Goal: Task Accomplishment & Management: Complete application form

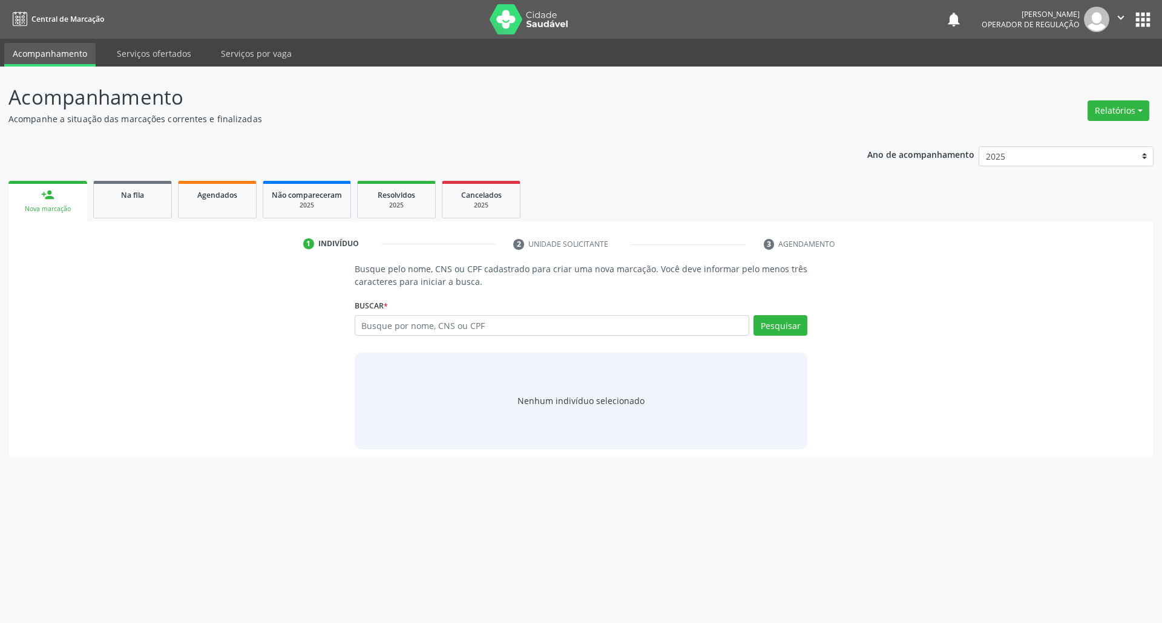
click at [424, 322] on input "text" at bounding box center [552, 325] width 395 height 21
type input "700405975591849"
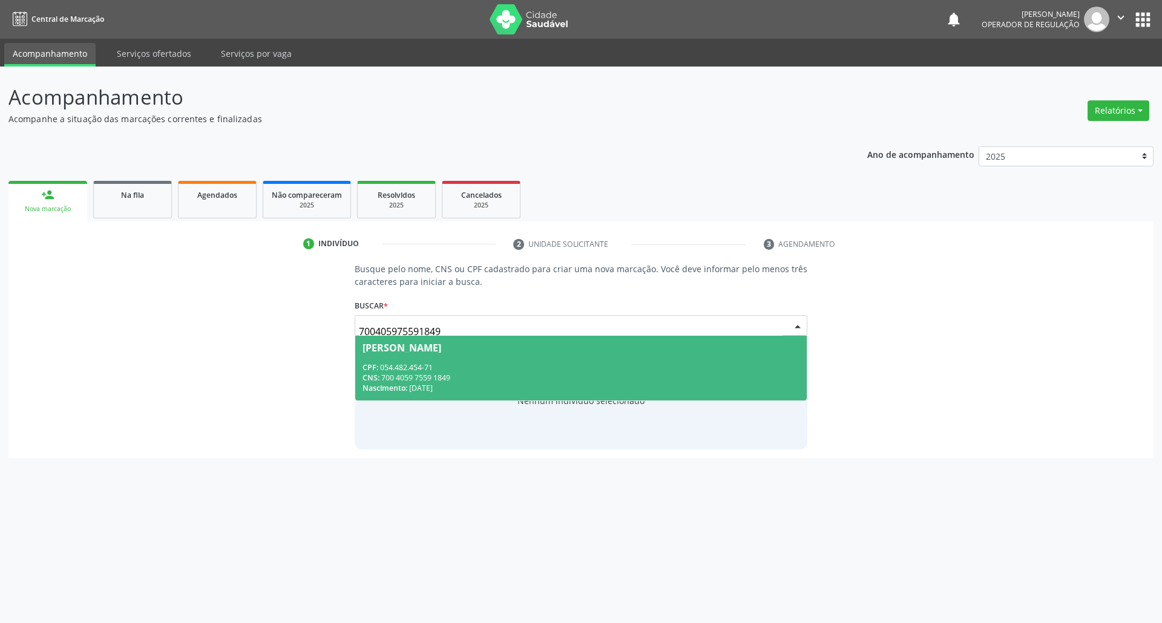
click at [387, 347] on div "[PERSON_NAME]" at bounding box center [401, 348] width 79 height 10
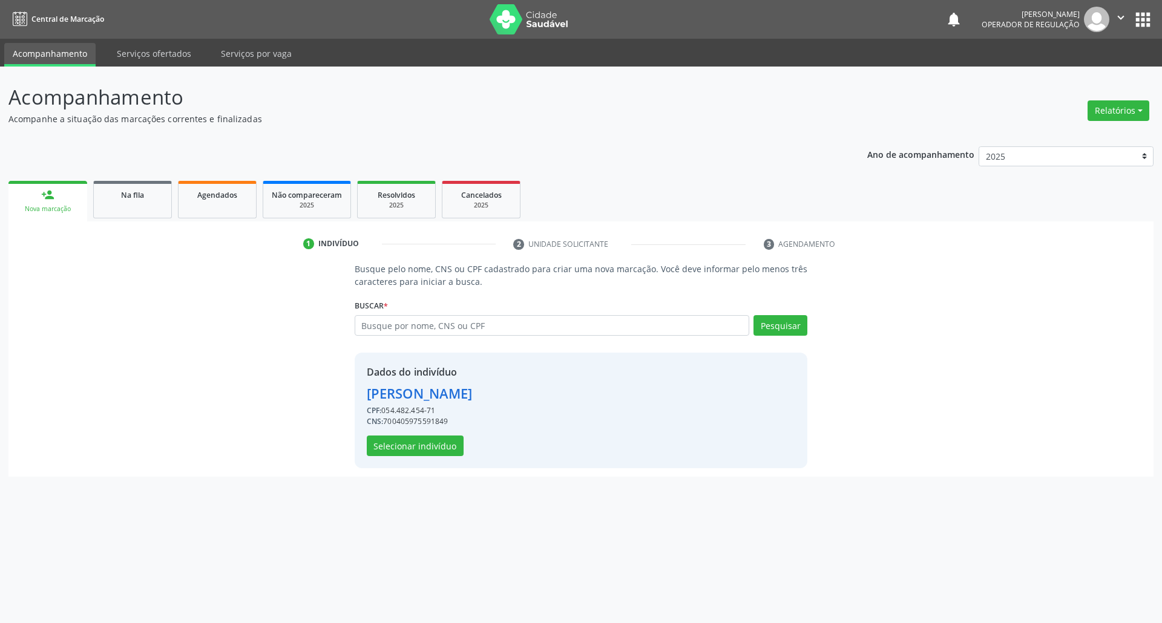
click at [400, 434] on div "Dados do indivíduo [PERSON_NAME] CPF: 054.482.454-71 CNS: 700405975591849 Selec…" at bounding box center [420, 410] width 106 height 91
click at [402, 442] on button "Selecionar indivíduo" at bounding box center [415, 446] width 97 height 21
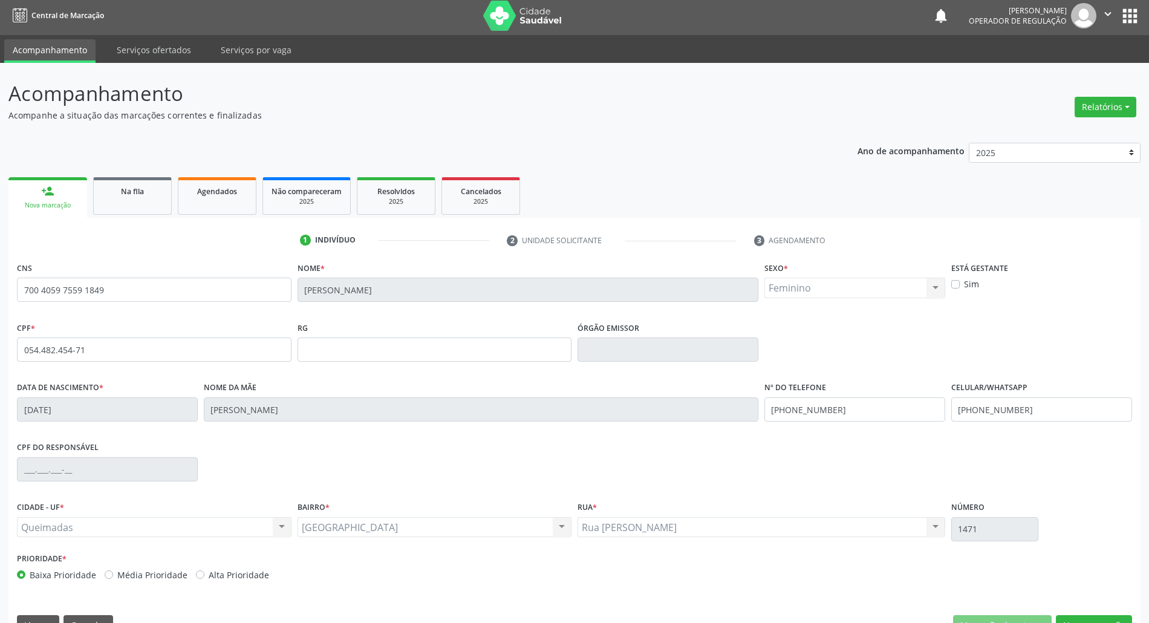
scroll to position [33, 0]
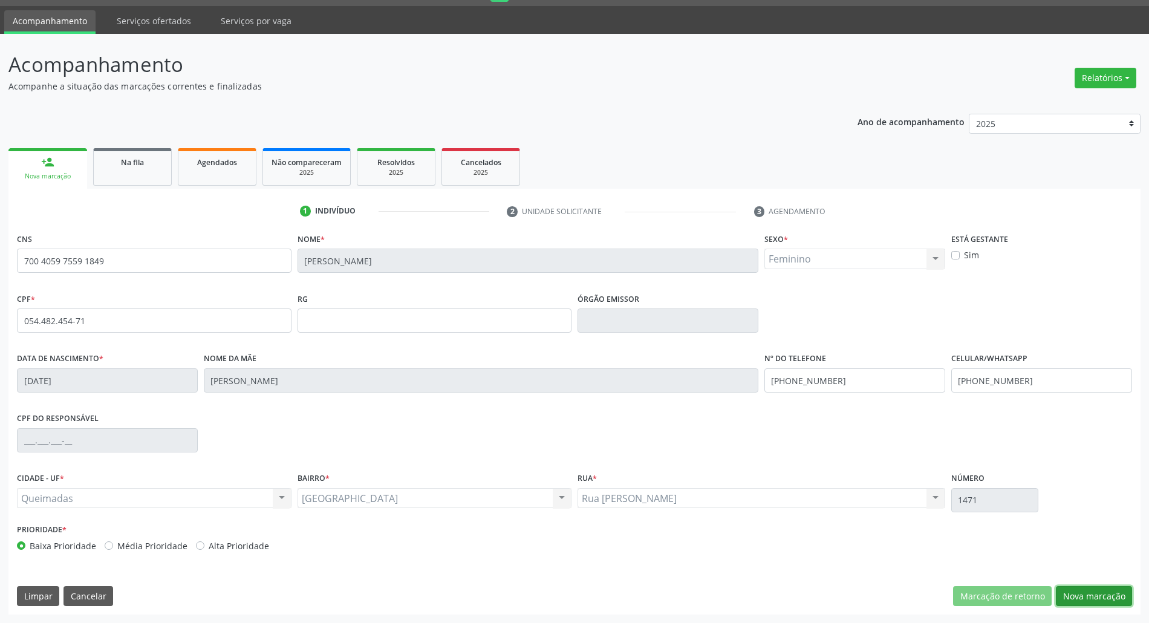
click at [1106, 597] on button "Nova marcação" at bounding box center [1094, 596] width 76 height 21
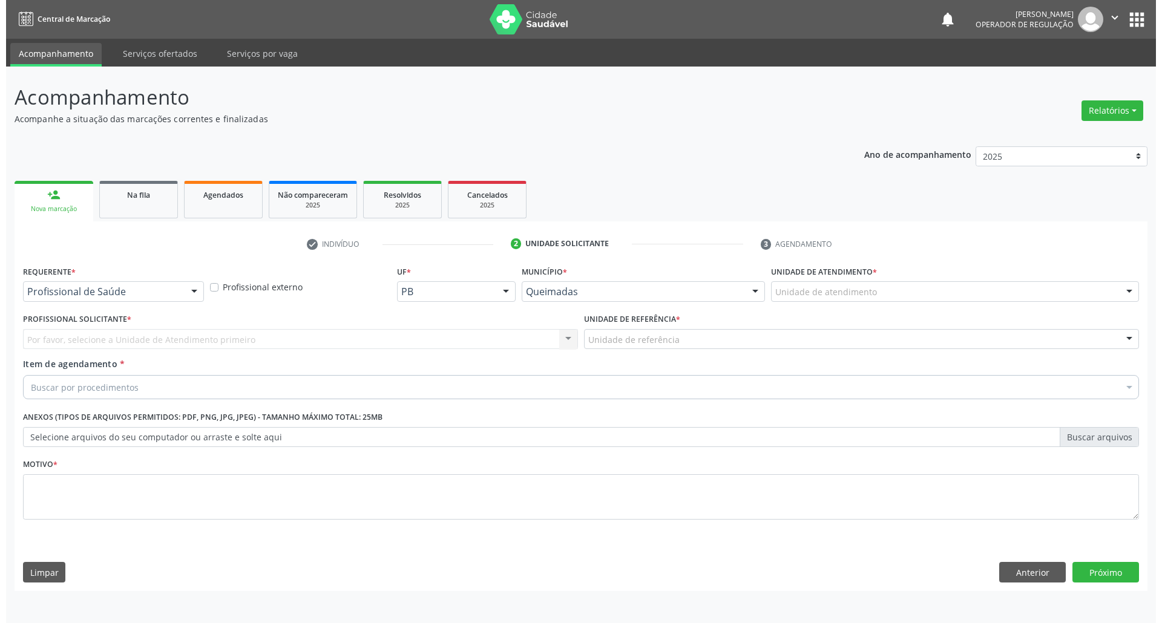
scroll to position [0, 0]
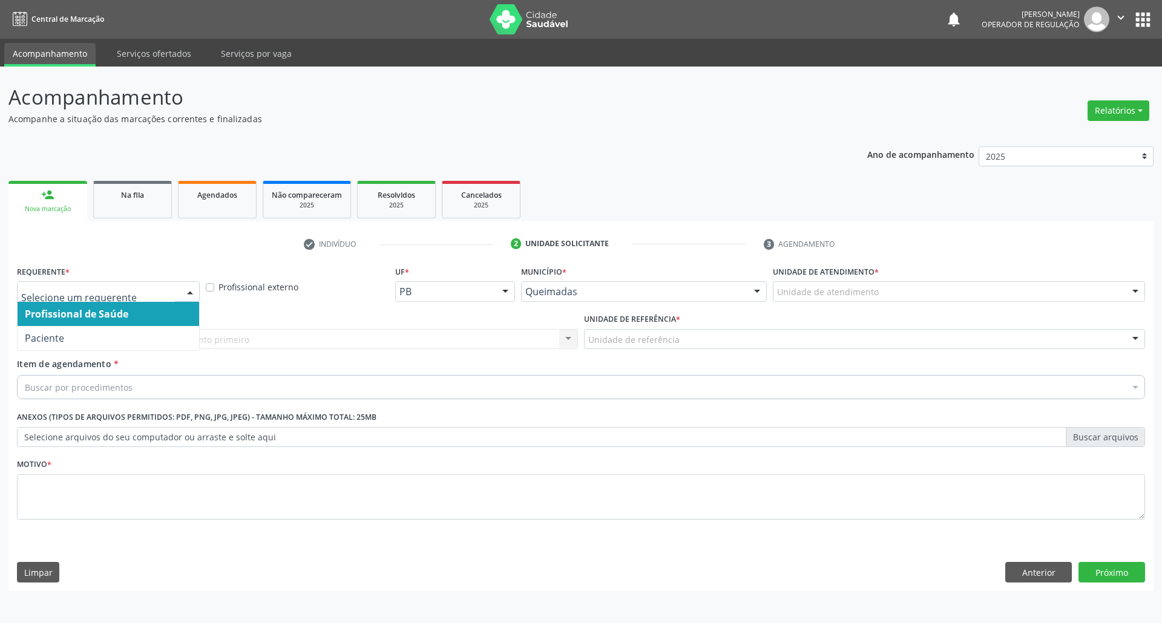
drag, startPoint x: 44, startPoint y: 290, endPoint x: 48, endPoint y: 339, distance: 49.2
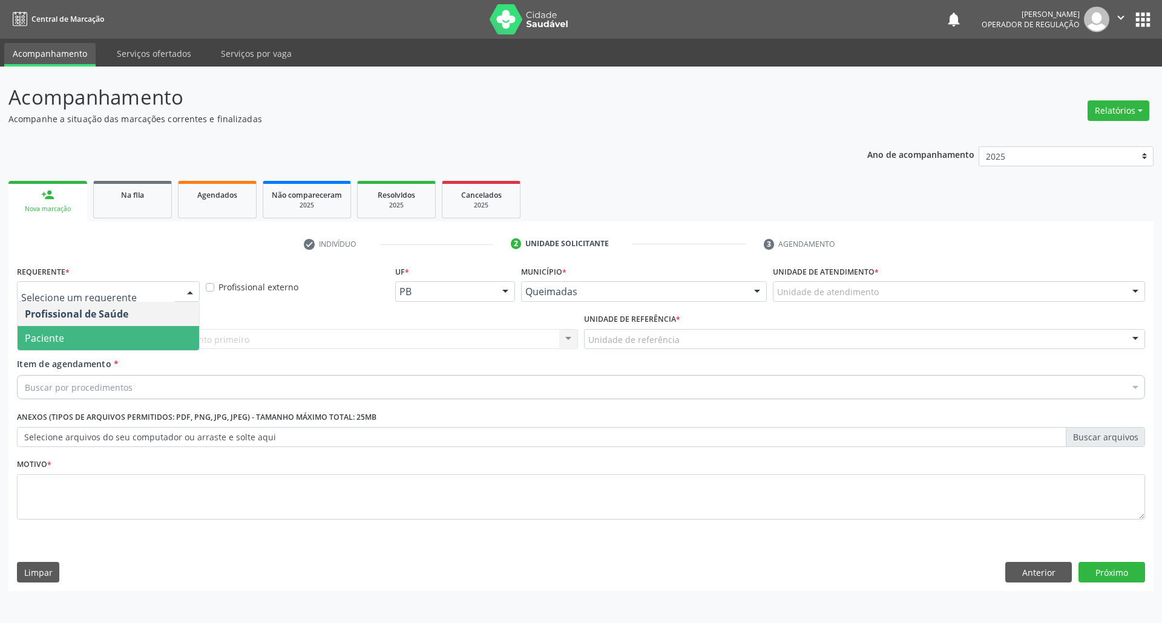
click at [48, 342] on span "Paciente" at bounding box center [44, 338] width 39 height 13
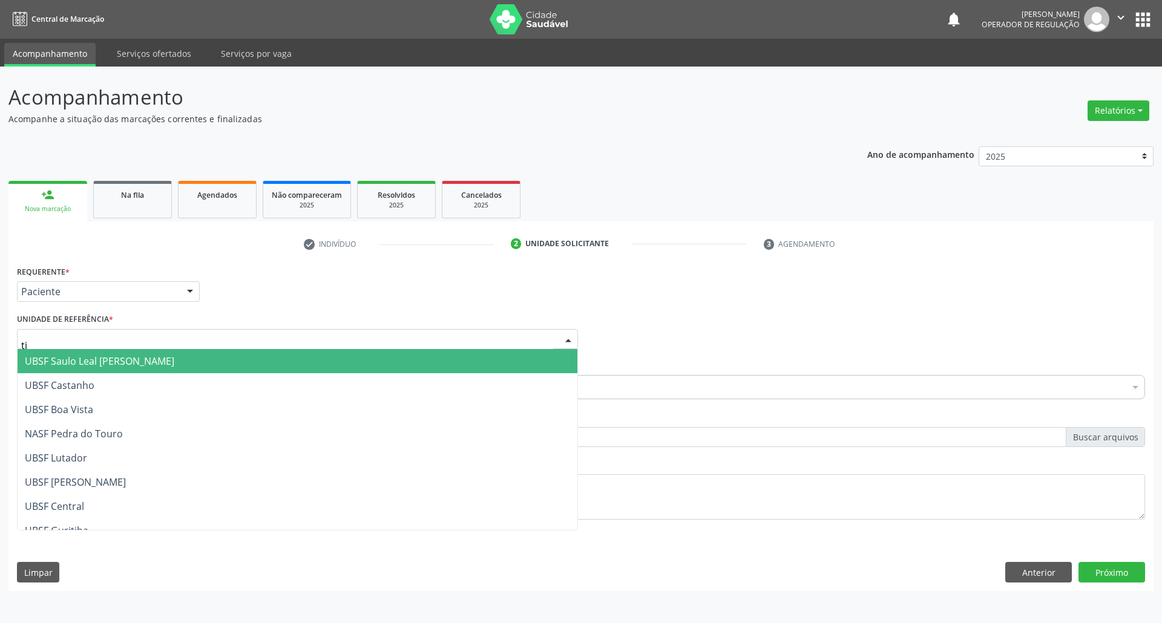
type input "tia"
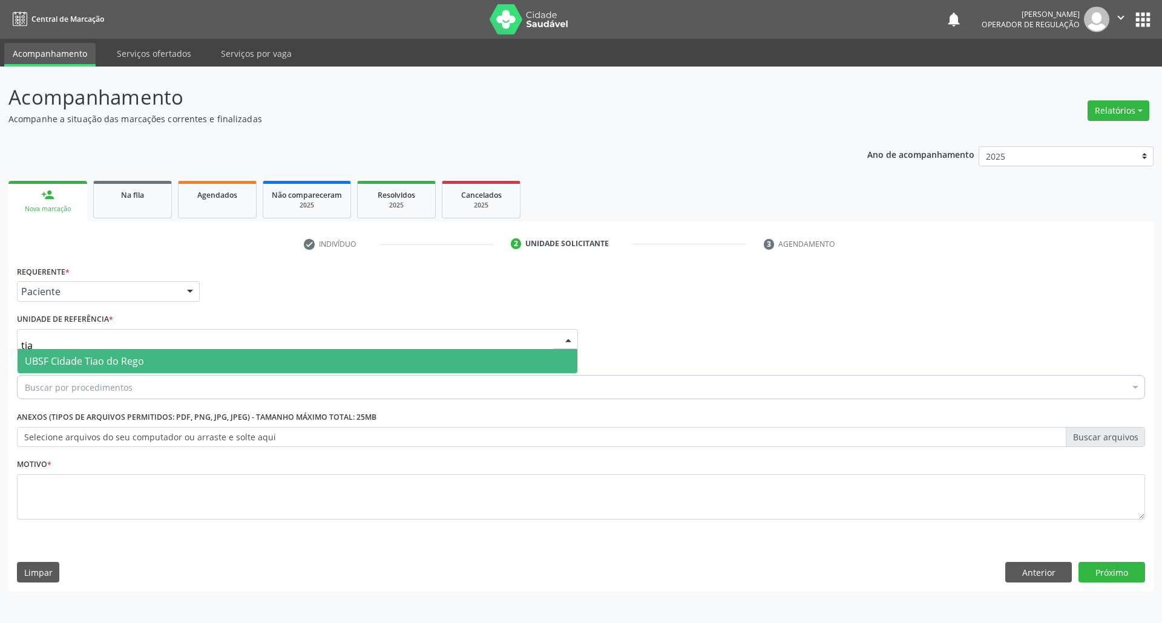
click at [85, 364] on span "UBSF Cidade Tiao do Rego" at bounding box center [84, 361] width 119 height 13
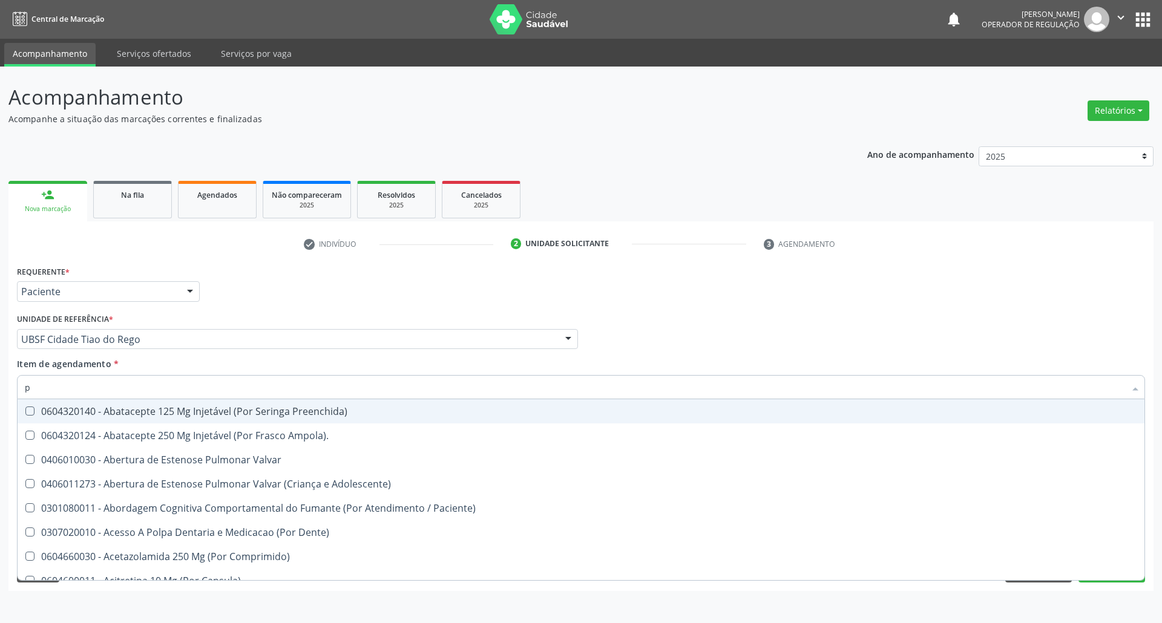
type input "pé"
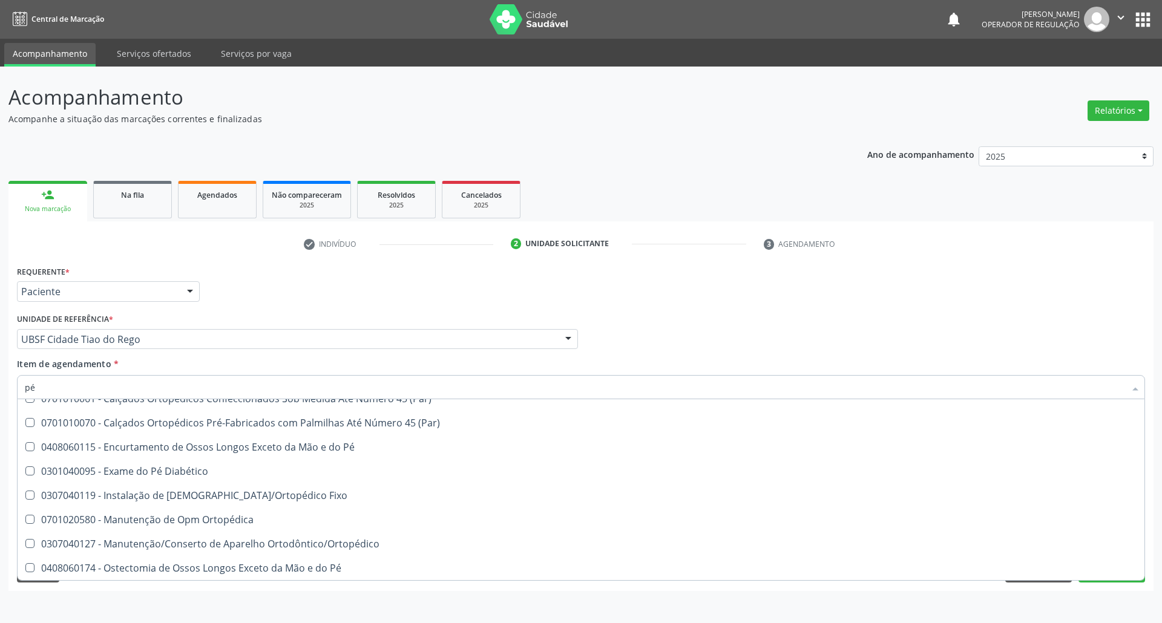
scroll to position [763, 0]
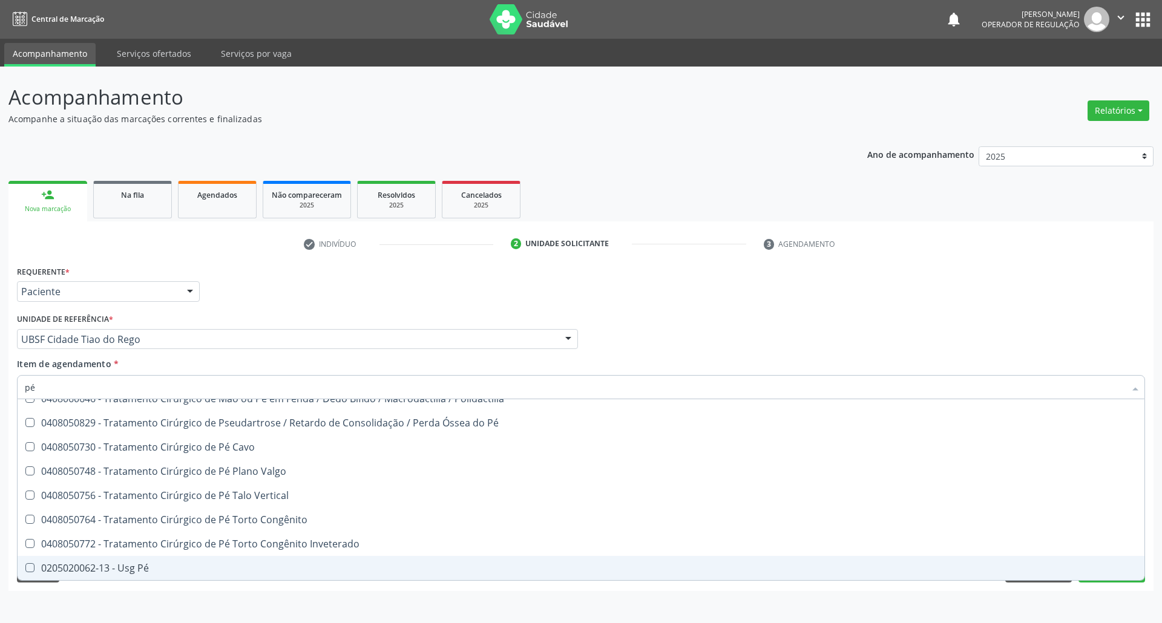
click at [159, 569] on div "0205020062-13 - Usg Pé" at bounding box center [581, 568] width 1112 height 10
checkbox Pé "true"
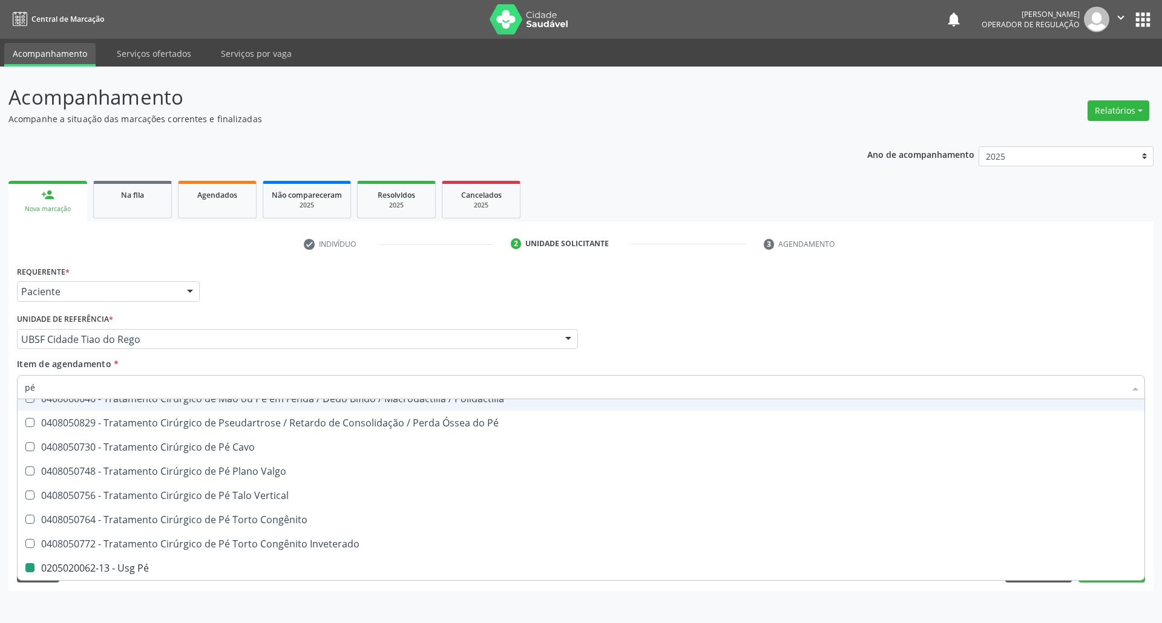
click at [375, 318] on div "Unidade de referência * UBSF Cidade Tiao do Rego UBSF Ligeiro II UBSF Saulo Lea…" at bounding box center [297, 329] width 561 height 39
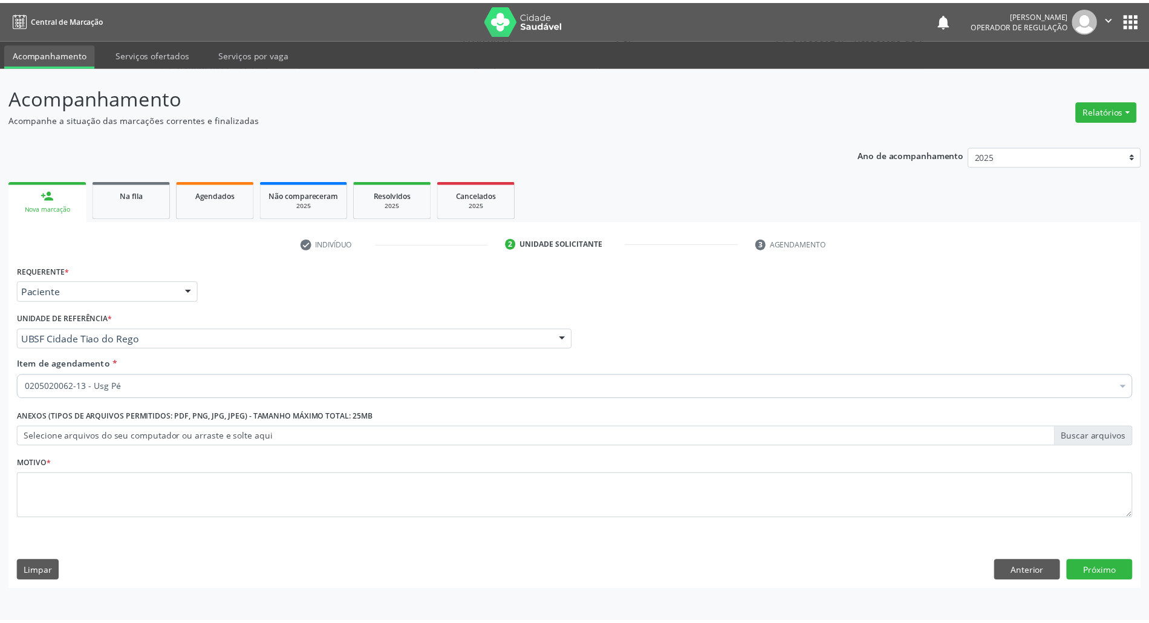
scroll to position [0, 0]
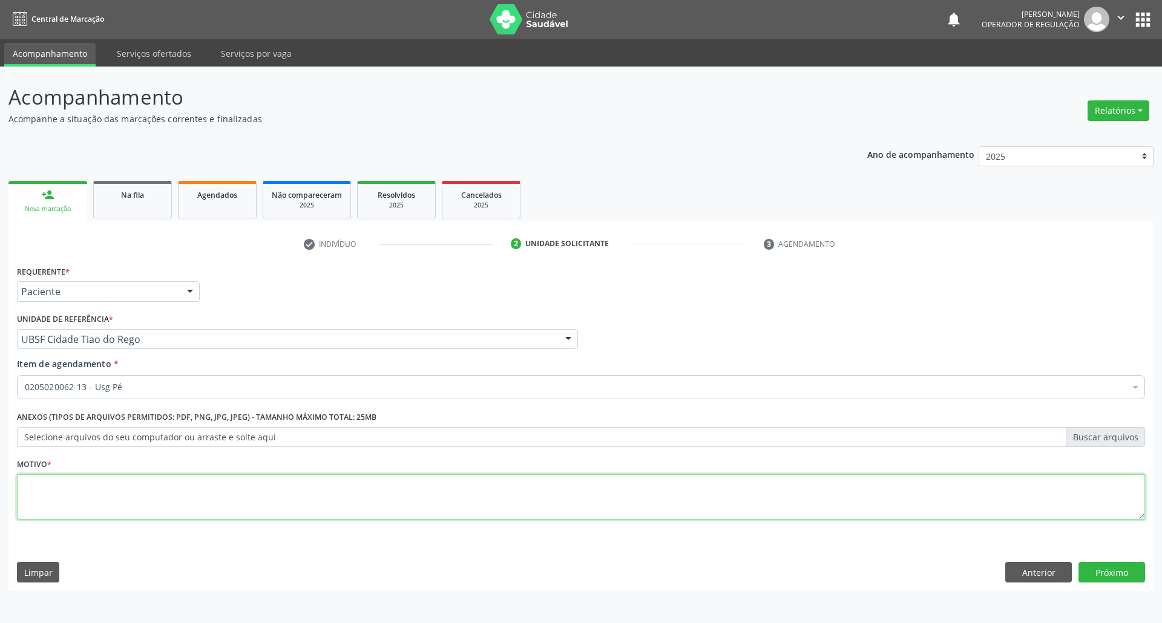
click at [247, 477] on textarea at bounding box center [581, 497] width 1128 height 46
type textarea "avaliação"
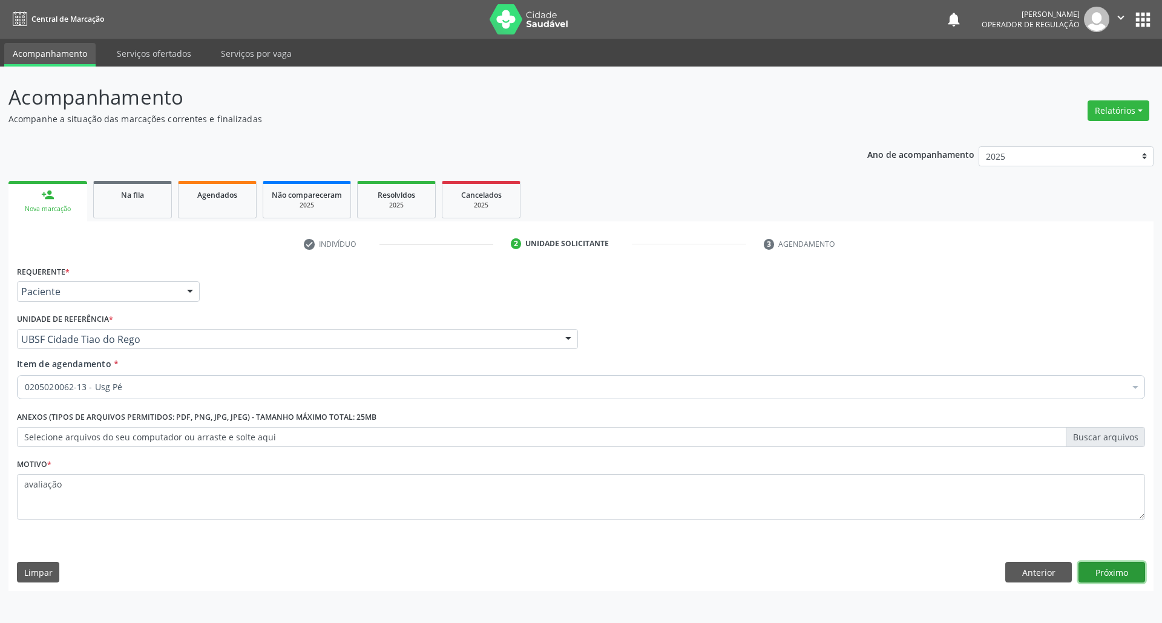
click button "Próximo" at bounding box center [1111, 572] width 67 height 21
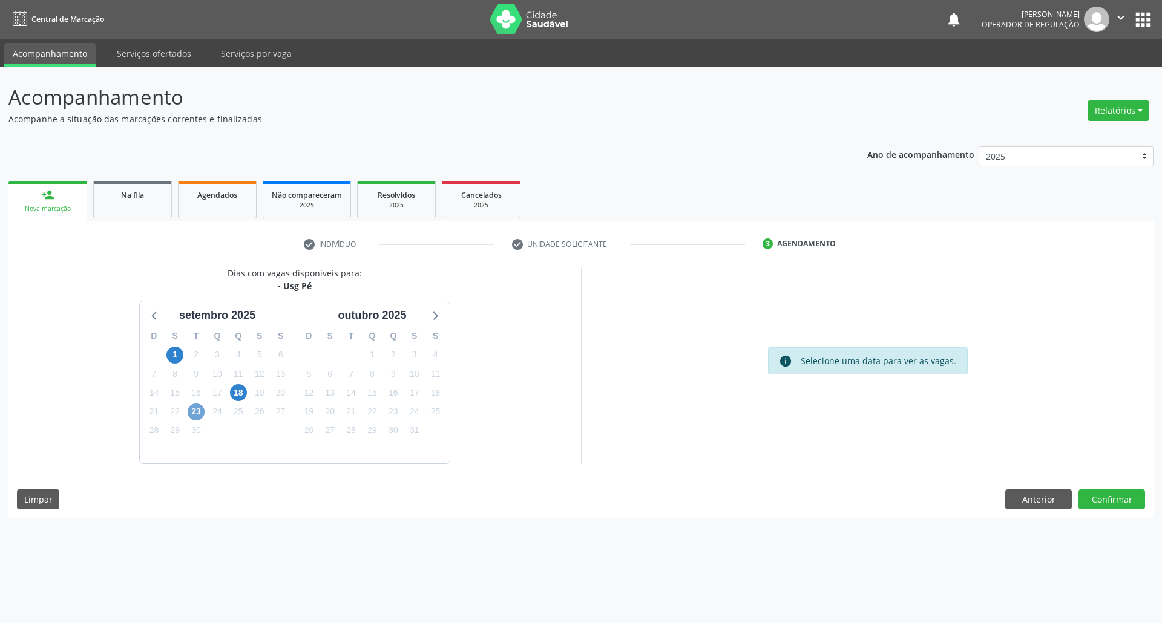
click at [199, 419] on span "23" at bounding box center [196, 412] width 17 height 17
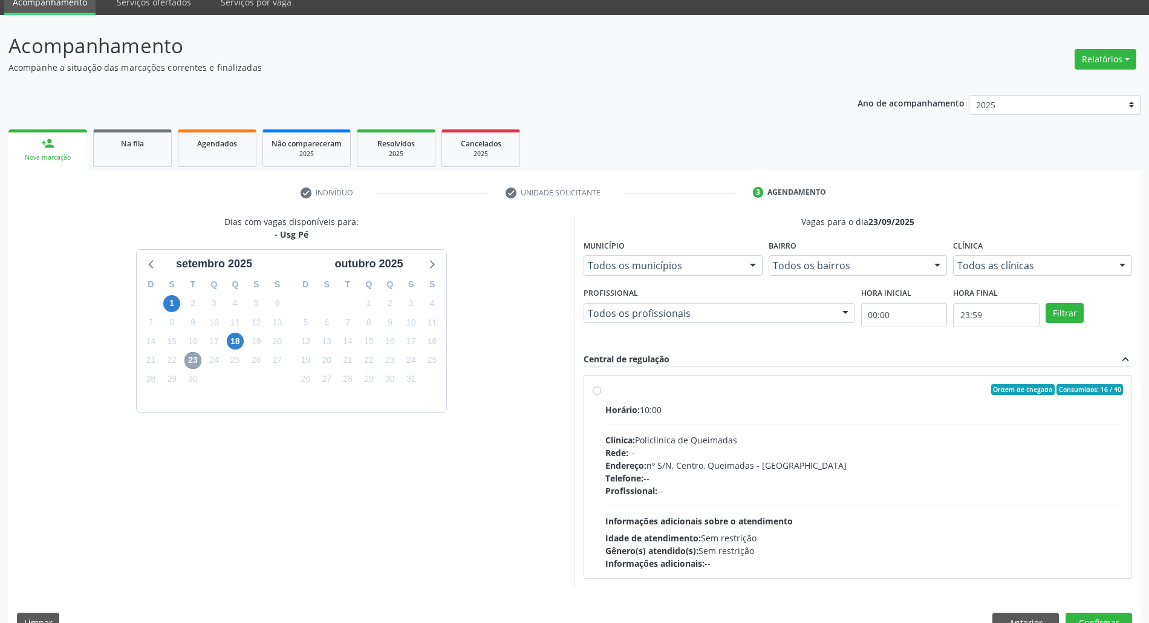
scroll to position [80, 0]
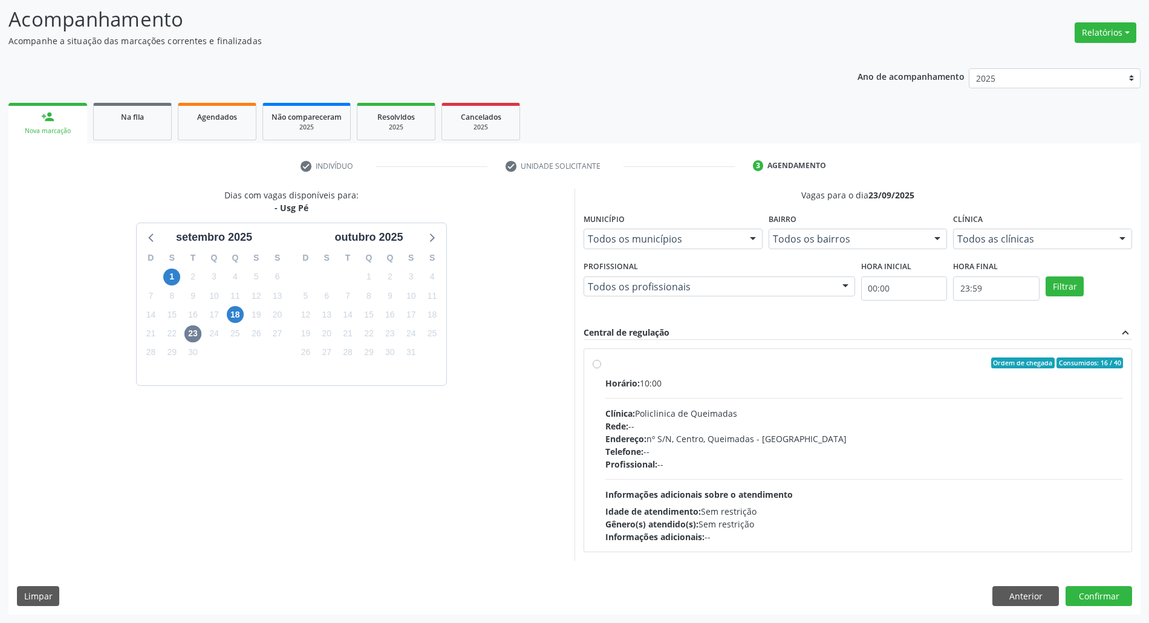
click at [644, 450] on span "Telefone:" at bounding box center [625, 451] width 38 height 11
click at [601, 368] on input "Ordem de chegada Consumidos: 16 / 40 Horário: 10:00 Clínica: Policlinica de Que…" at bounding box center [597, 363] width 8 height 11
radio input "true"
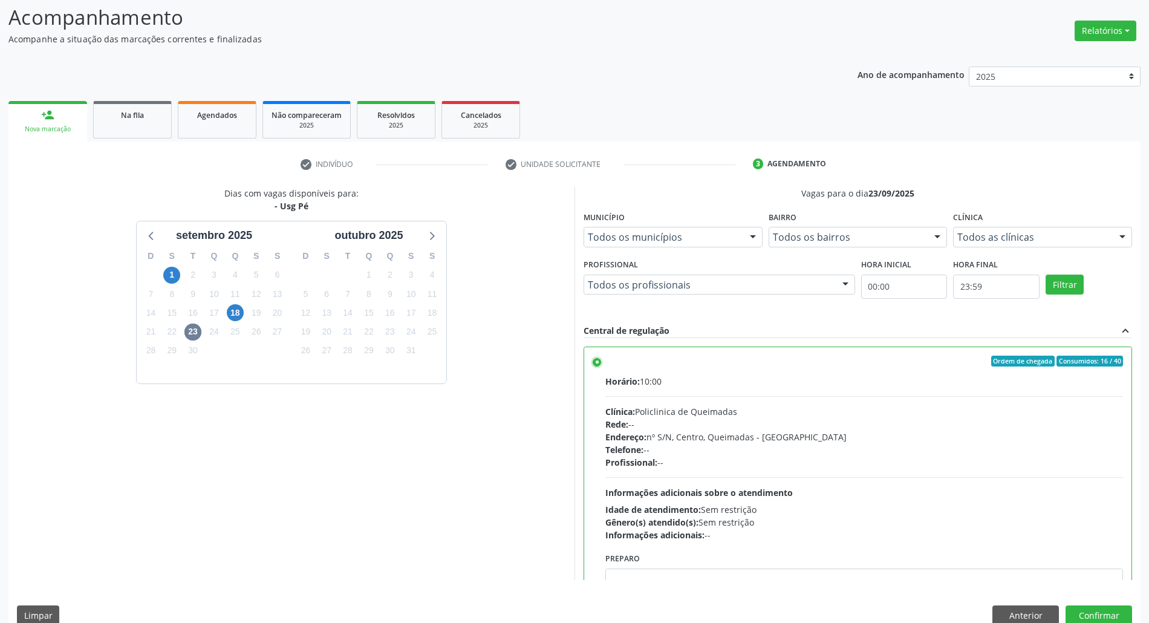
scroll to position [61, 0]
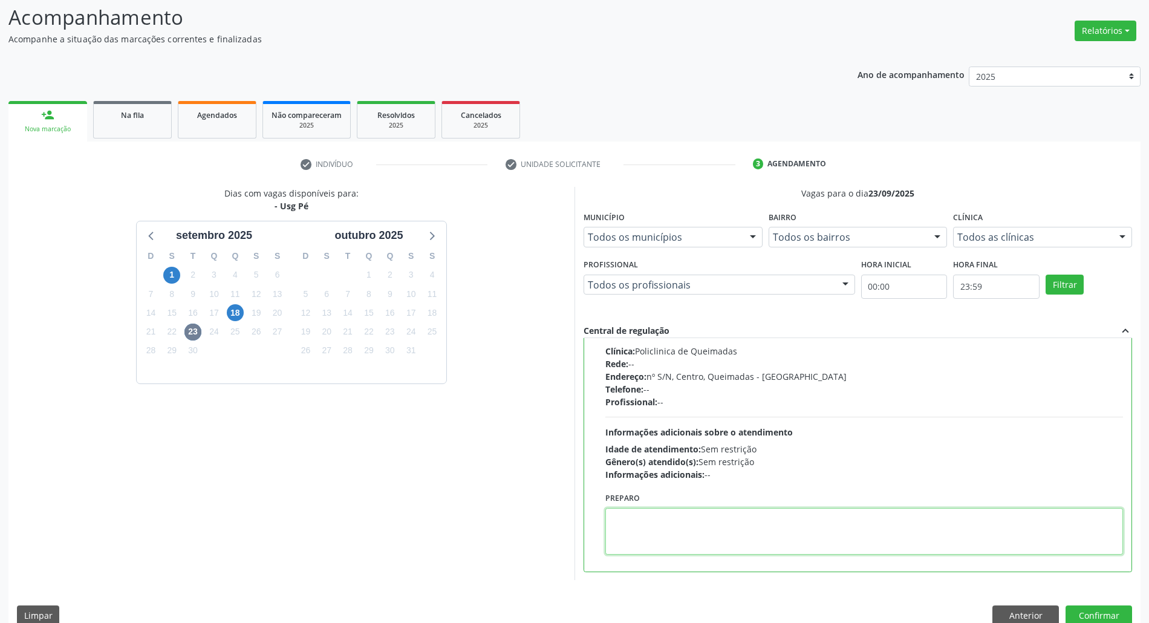
click at [642, 521] on textarea at bounding box center [865, 531] width 518 height 47
type textarea "PÉ D"
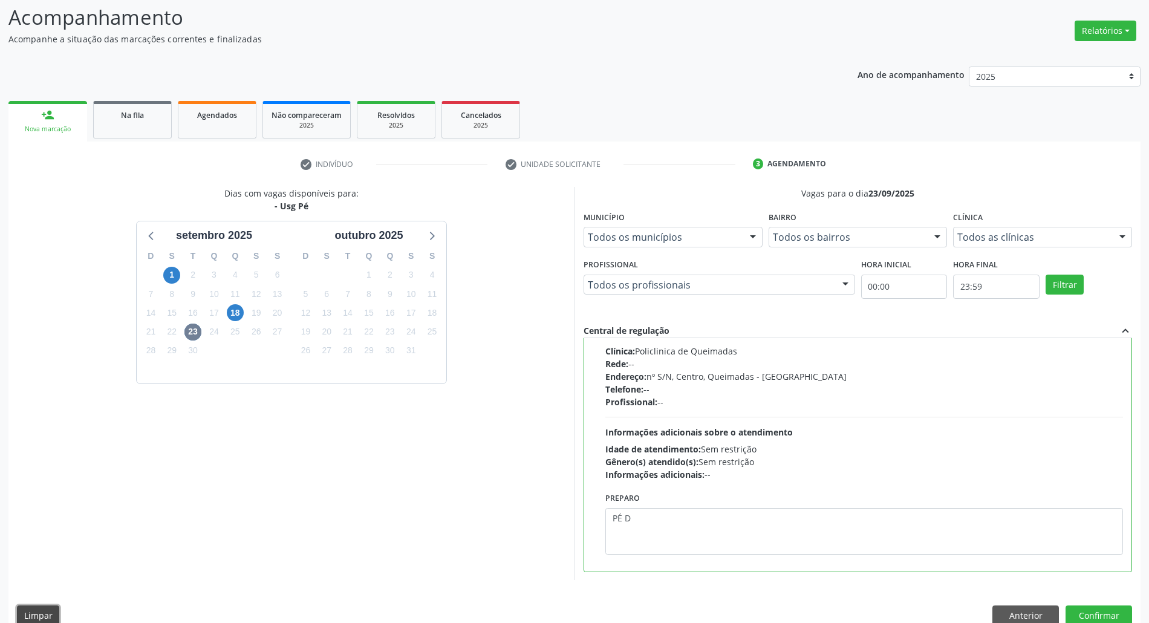
scroll to position [83, 0]
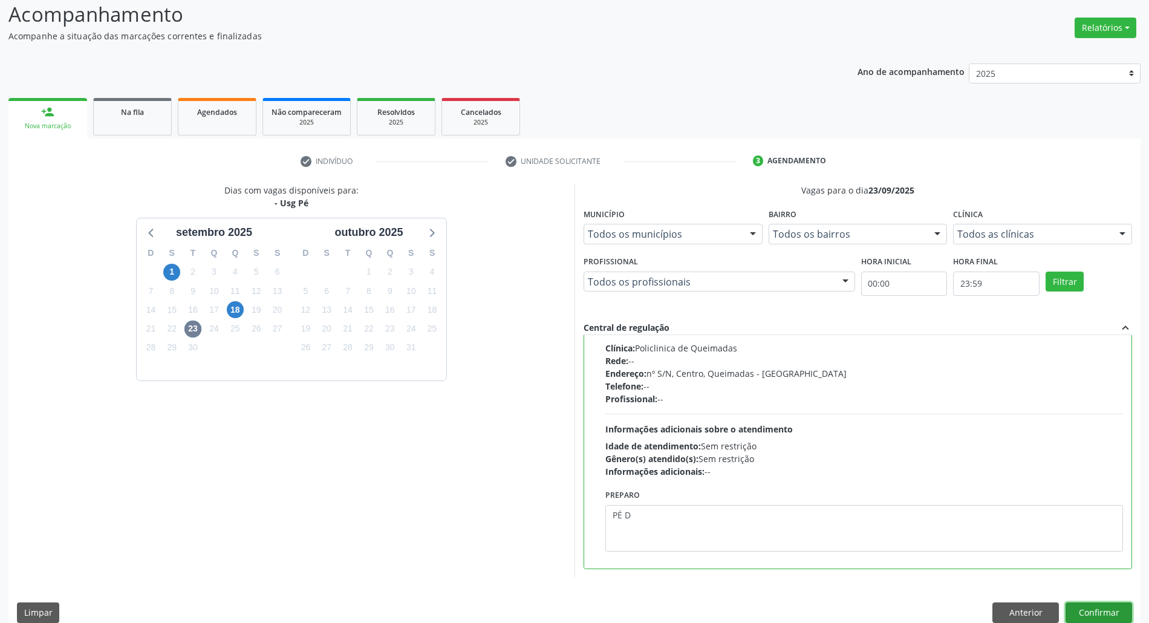
click at [1066, 603] on button "Confirmar" at bounding box center [1099, 613] width 67 height 21
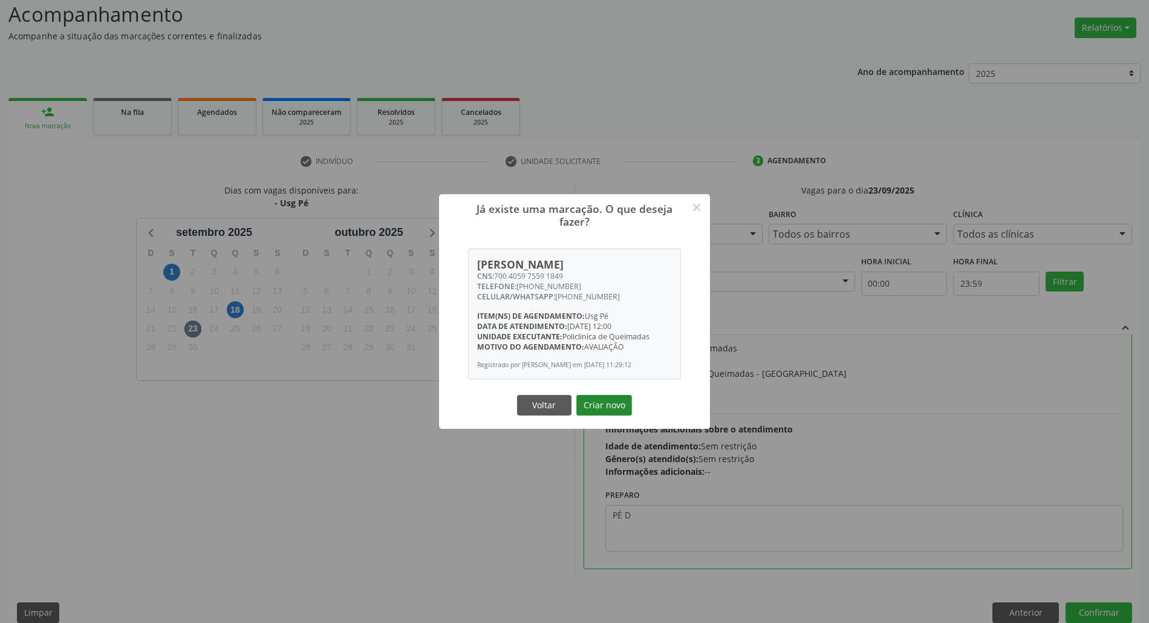
click at [613, 413] on button "Criar novo" at bounding box center [605, 405] width 56 height 21
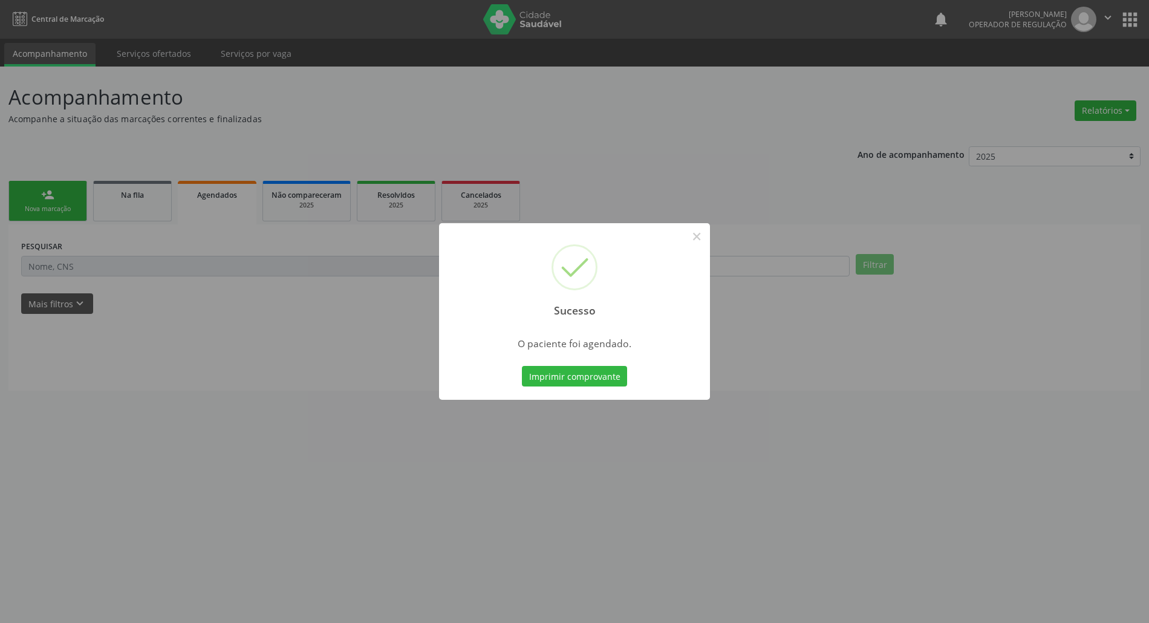
scroll to position [0, 0]
click at [564, 374] on button "Imprimir comprovante" at bounding box center [580, 376] width 105 height 21
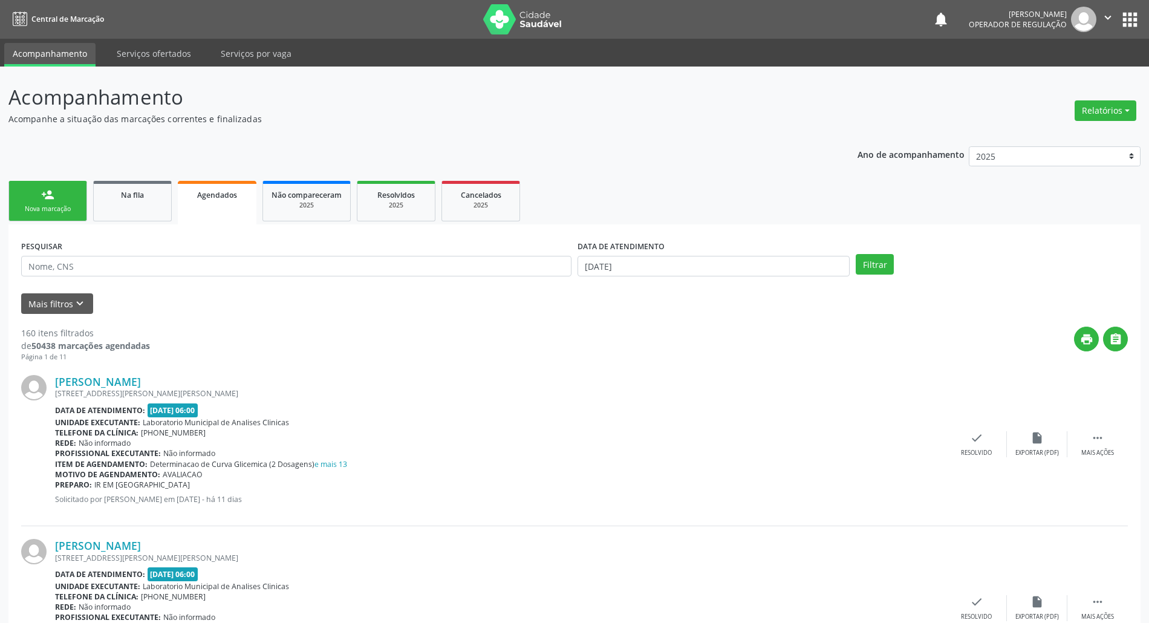
click at [45, 204] on div "Nova marcação" at bounding box center [48, 208] width 60 height 9
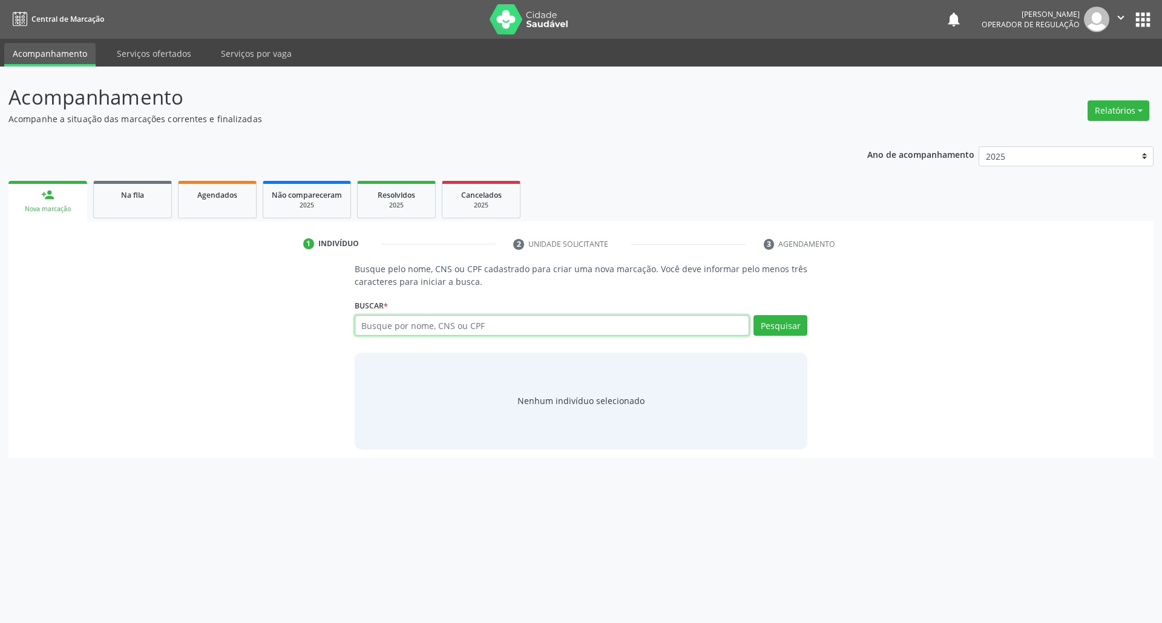
click at [489, 322] on input "text" at bounding box center [552, 325] width 395 height 21
type input "706205554436260"
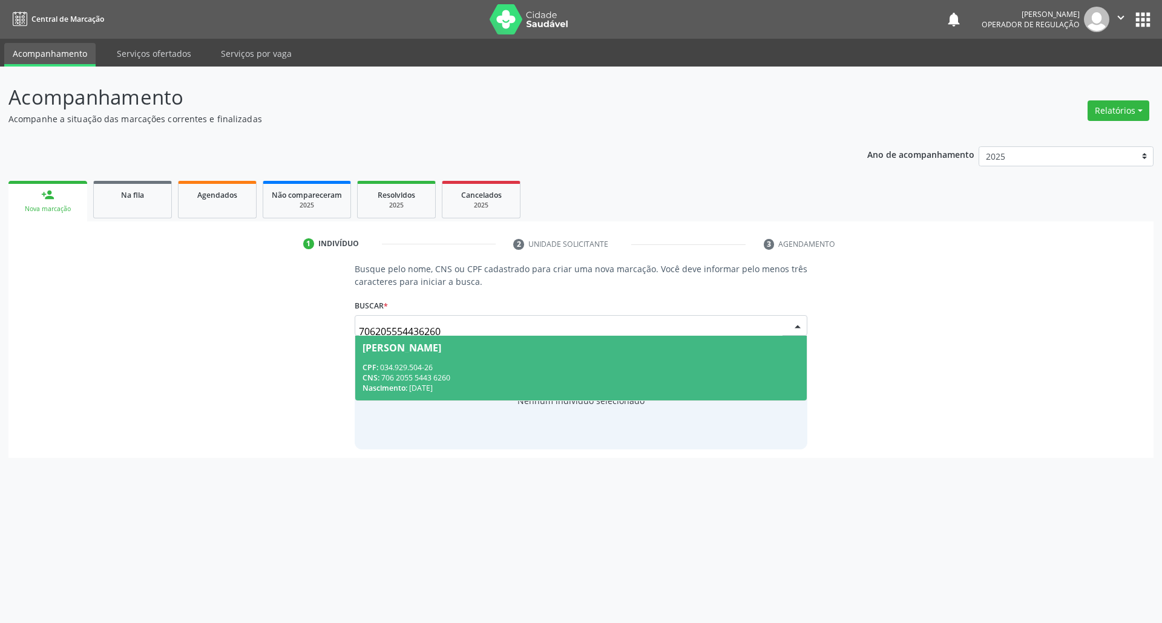
click at [494, 365] on div "CPF: 034.929.504-26" at bounding box center [580, 367] width 437 height 10
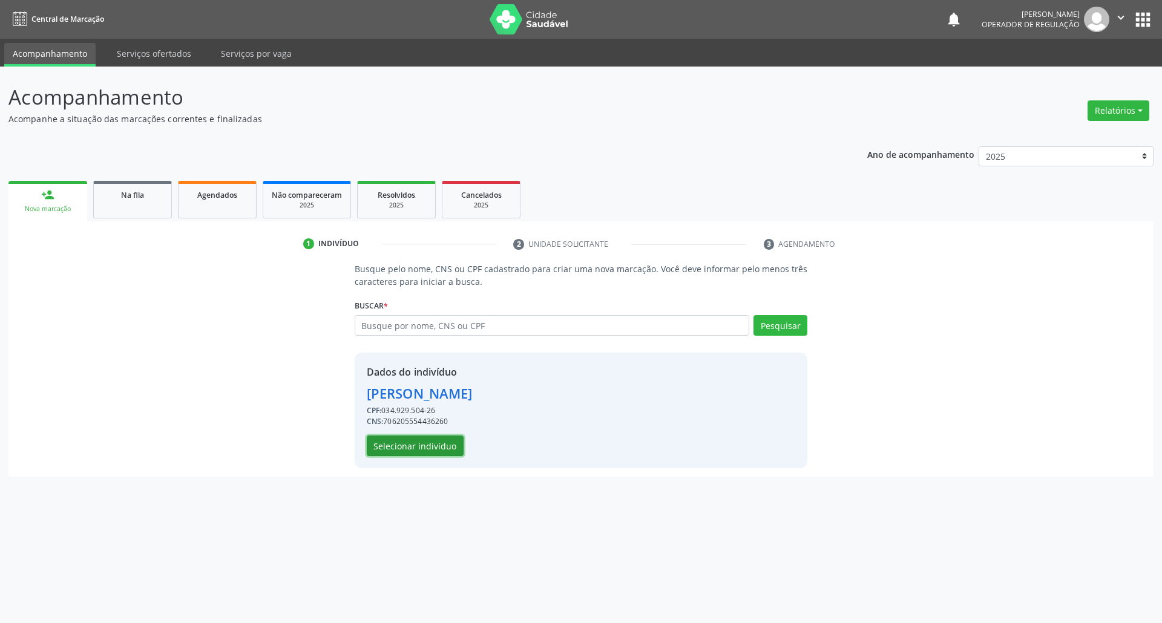
click at [379, 451] on button "Selecionar indivíduo" at bounding box center [415, 446] width 97 height 21
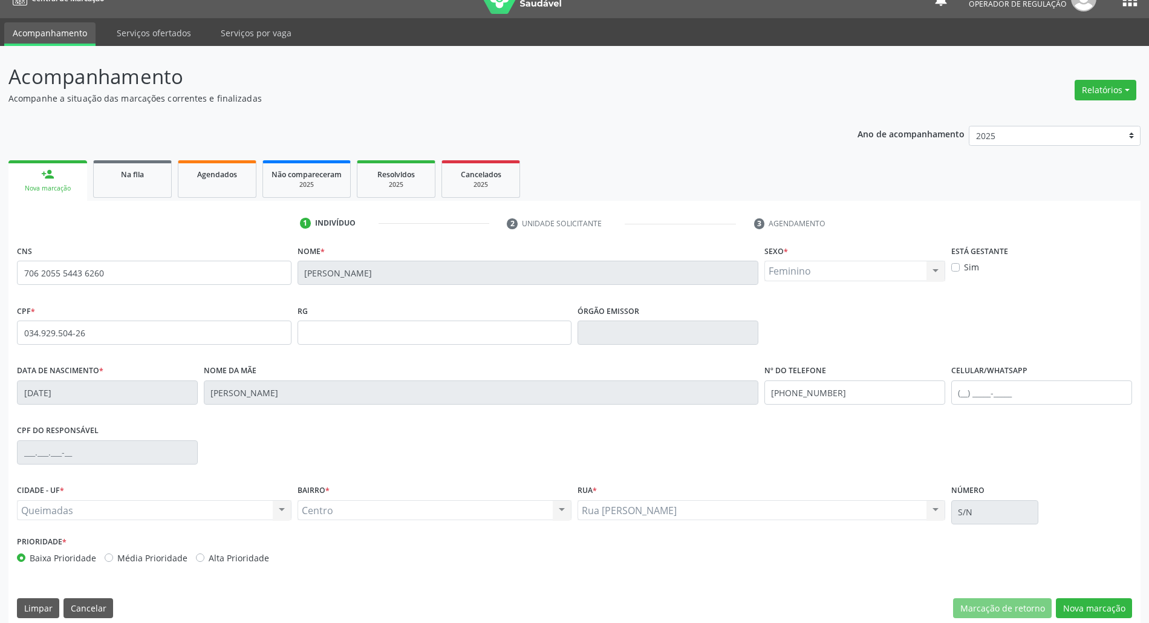
scroll to position [33, 0]
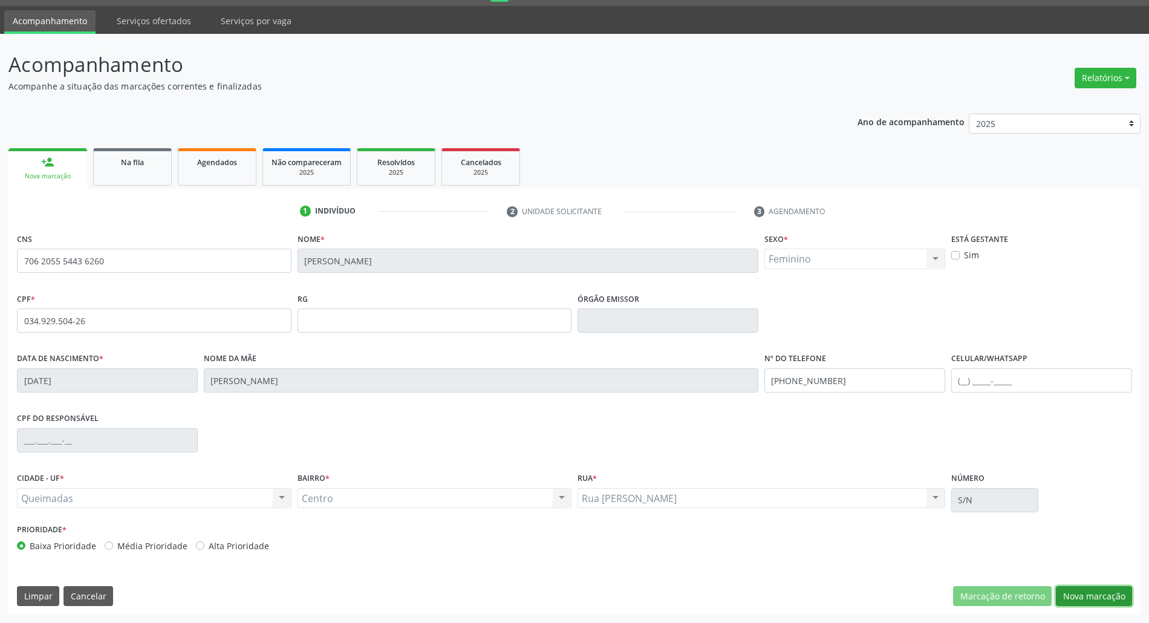
click at [1094, 601] on button "Nova marcação" at bounding box center [1094, 596] width 76 height 21
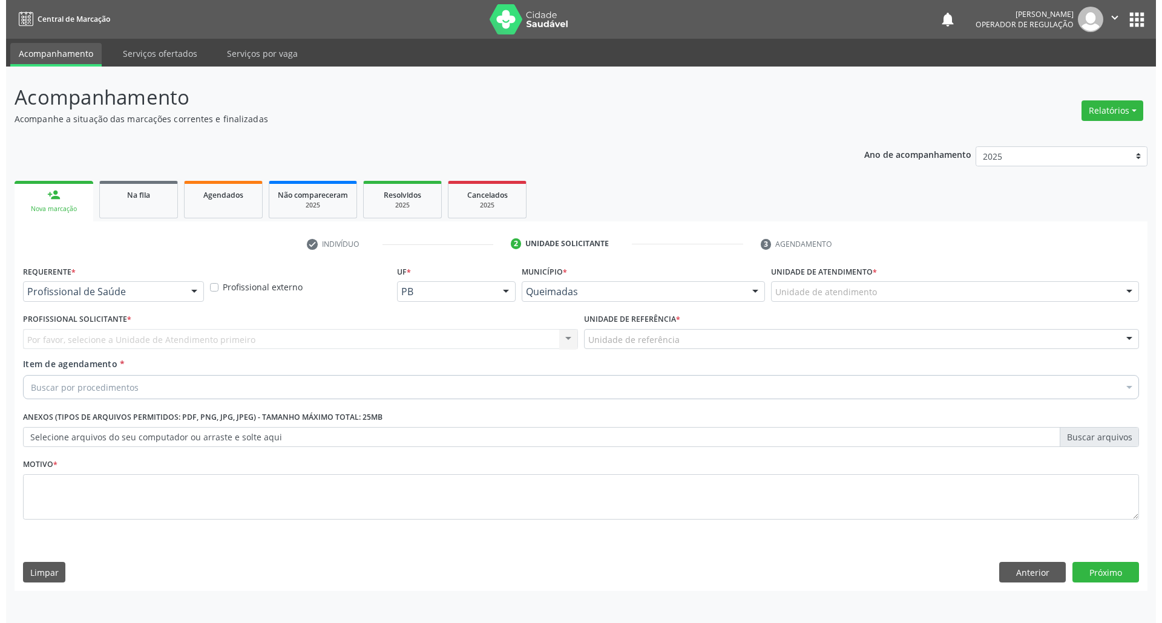
scroll to position [0, 0]
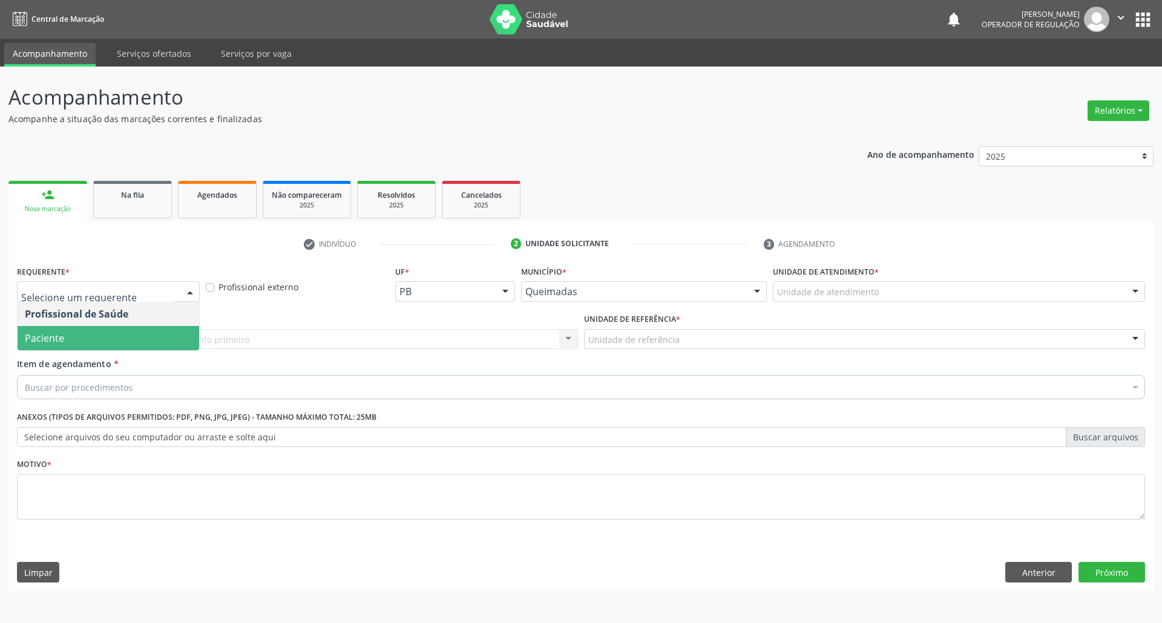
click at [83, 344] on span "Paciente" at bounding box center [108, 338] width 181 height 24
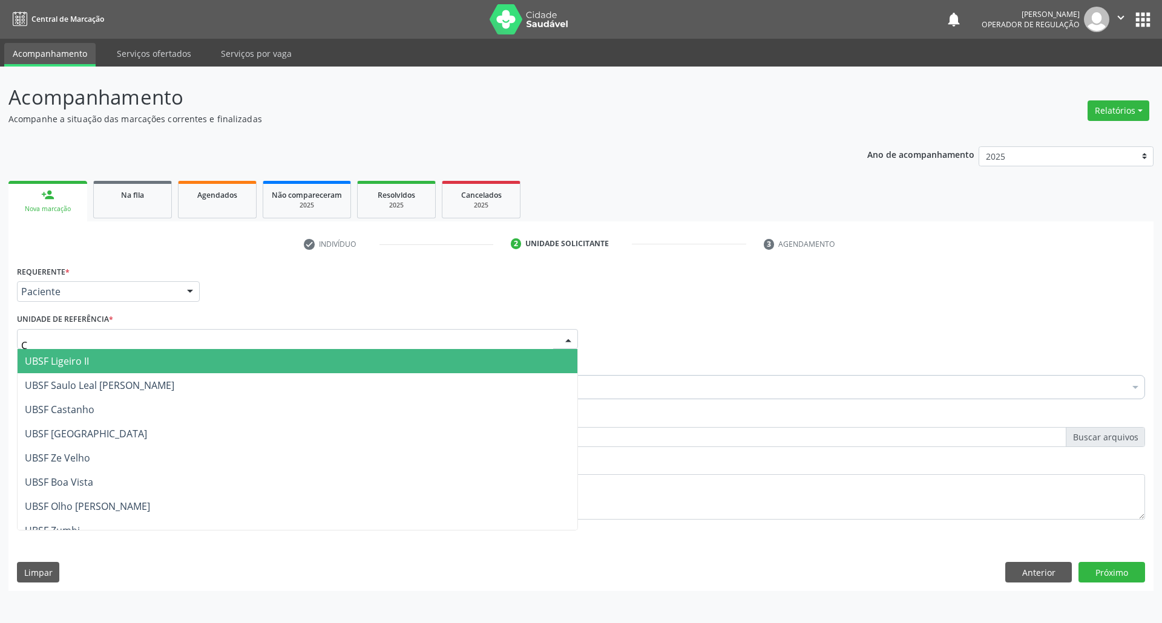
type input "CE"
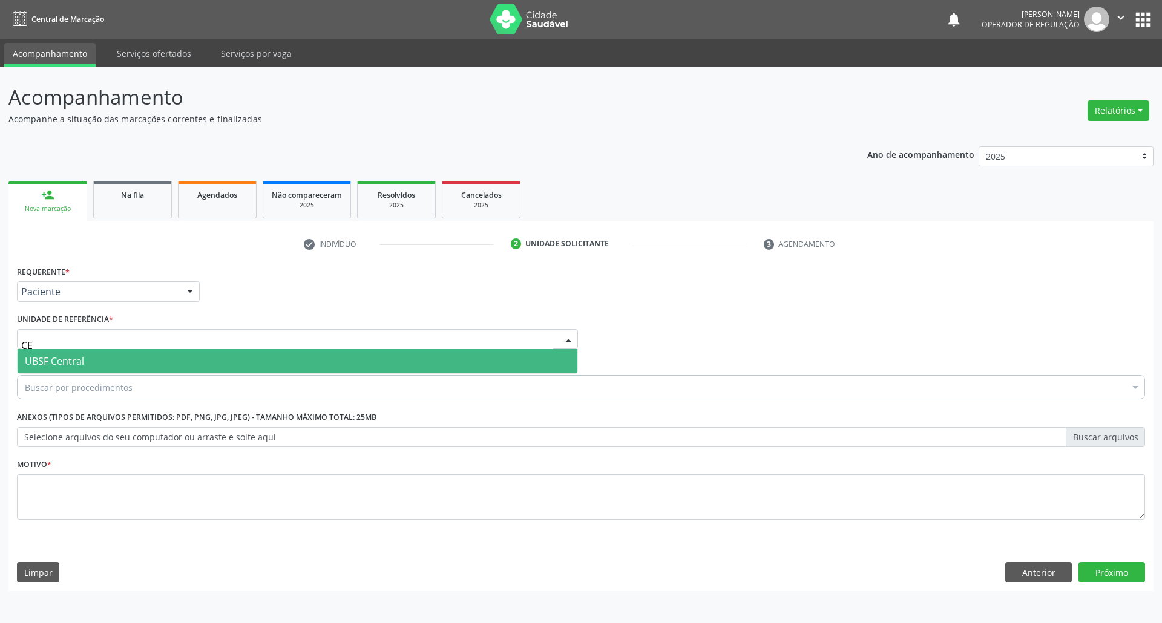
drag, startPoint x: 93, startPoint y: 355, endPoint x: 88, endPoint y: 369, distance: 15.3
click at [93, 356] on span "UBSF Central" at bounding box center [298, 361] width 560 height 24
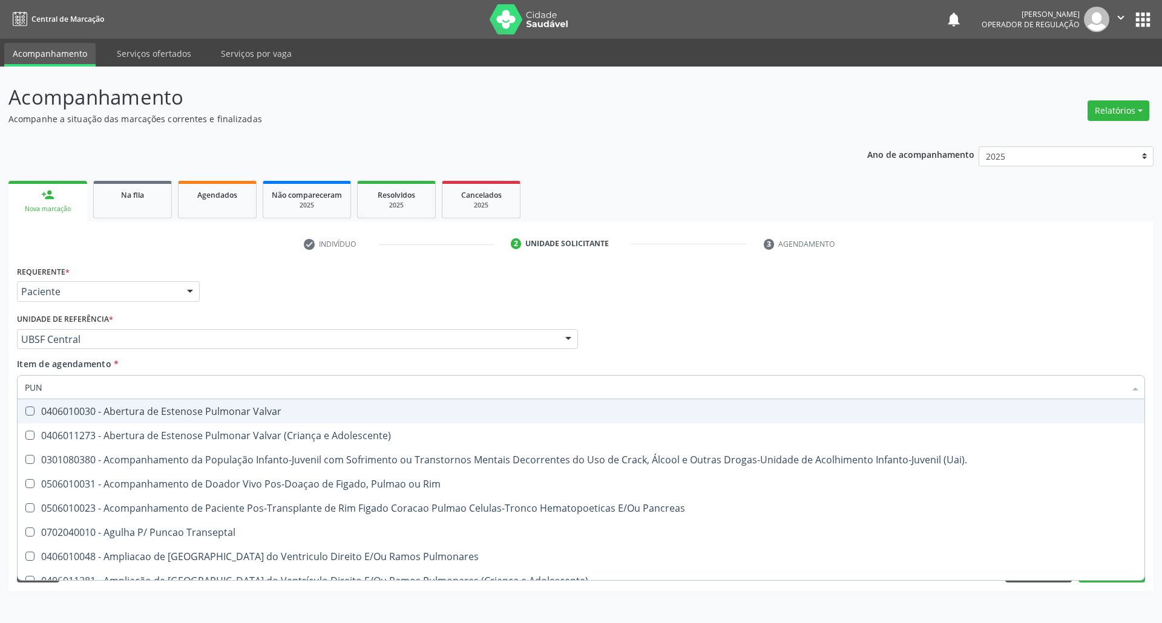
type input "PUNH"
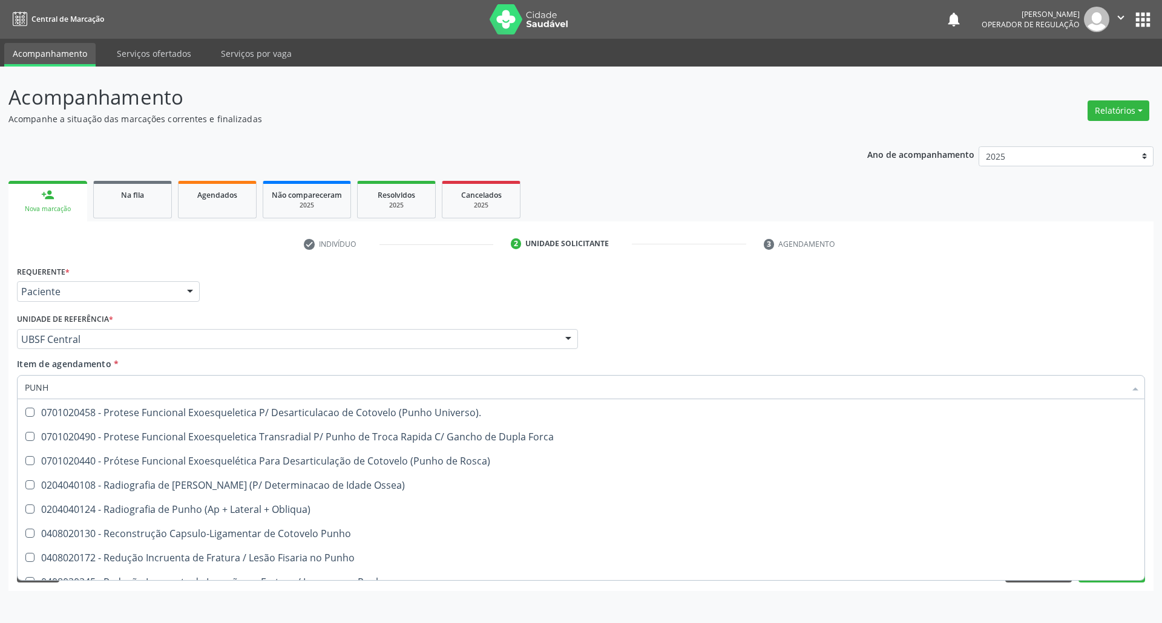
scroll to position [206, 0]
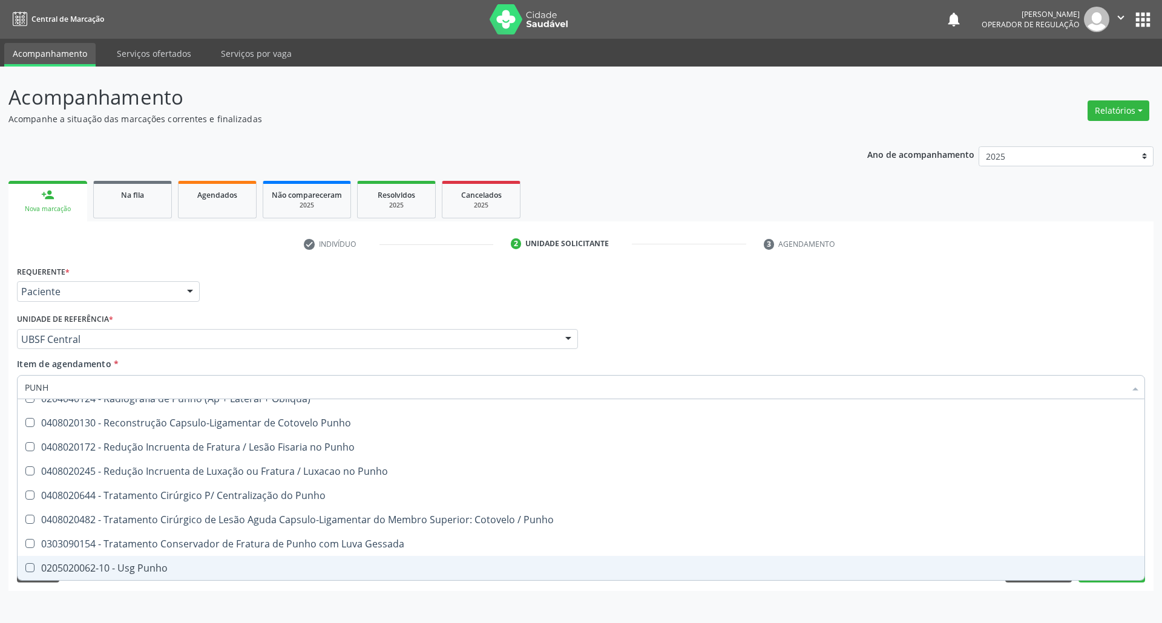
click at [167, 577] on span "0205020062-10 - Usg Punho" at bounding box center [581, 568] width 1126 height 24
checkbox Punho "true"
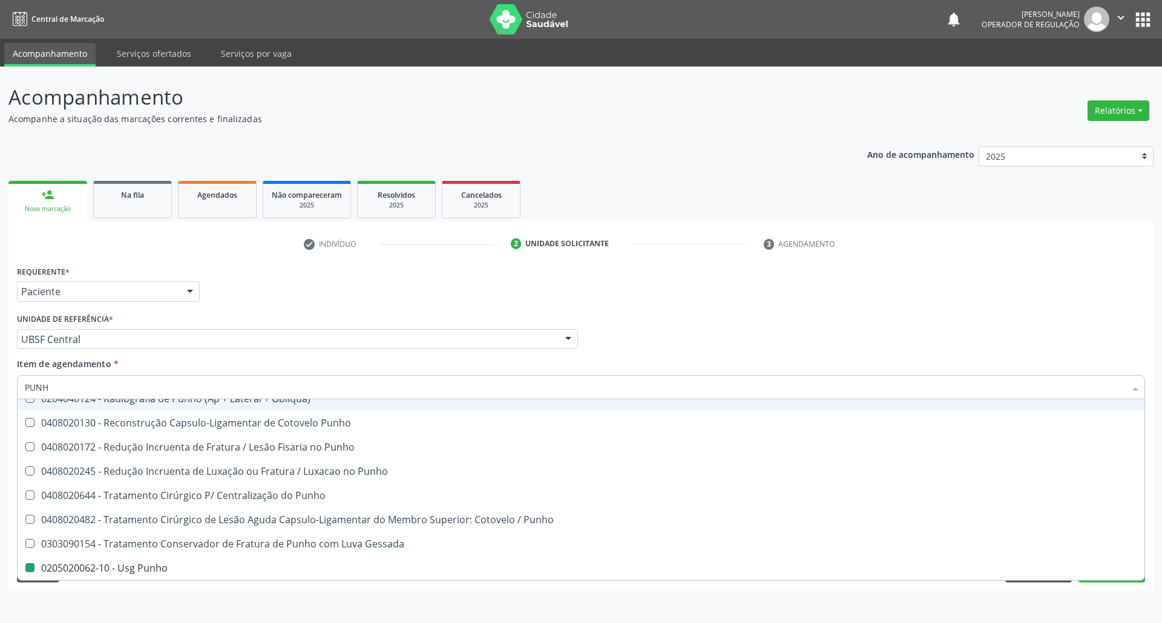
click at [308, 284] on div "Requerente * Paciente Profissional de Saúde Paciente Nenhum resultado encontrad…" at bounding box center [581, 286] width 1134 height 47
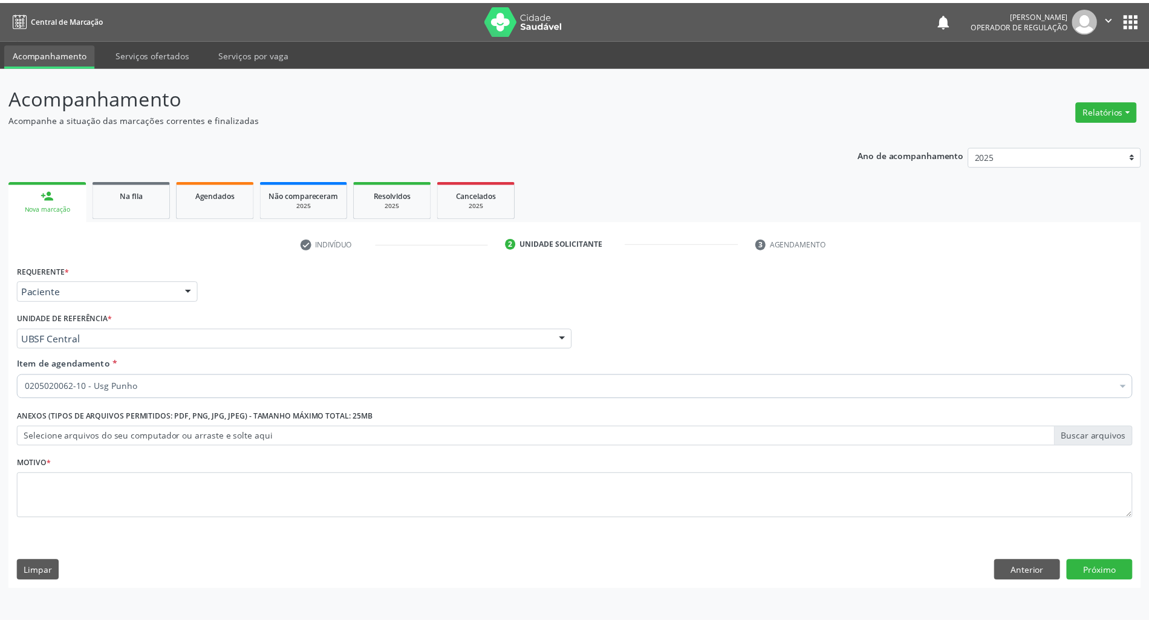
scroll to position [0, 0]
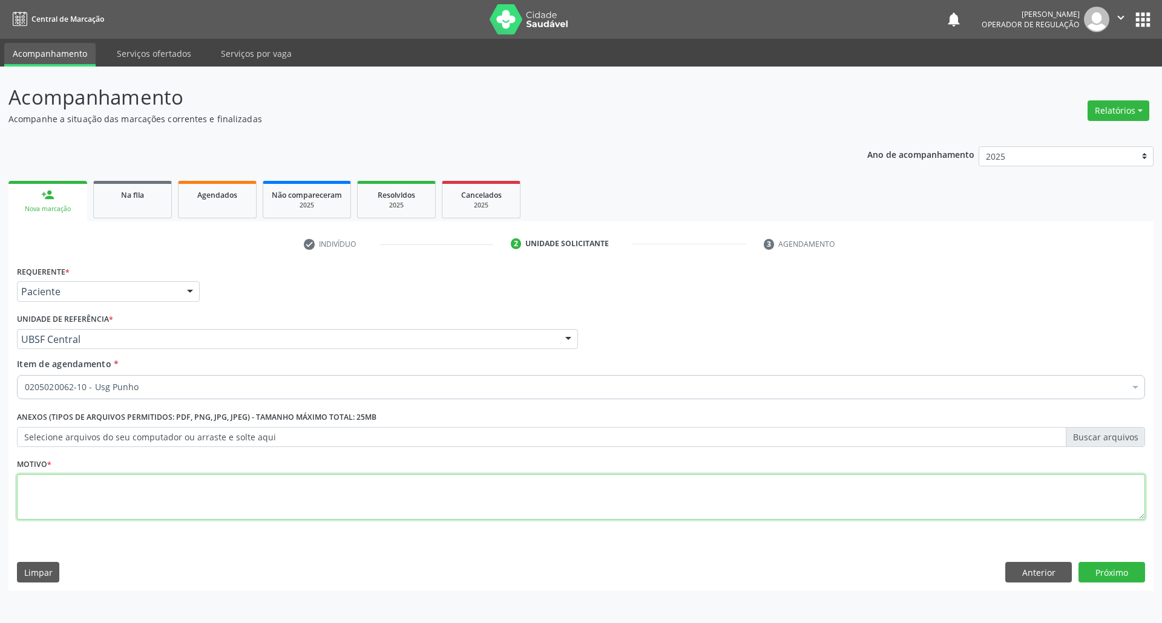
click at [106, 474] on textarea at bounding box center [581, 497] width 1128 height 46
type textarea "DOR"
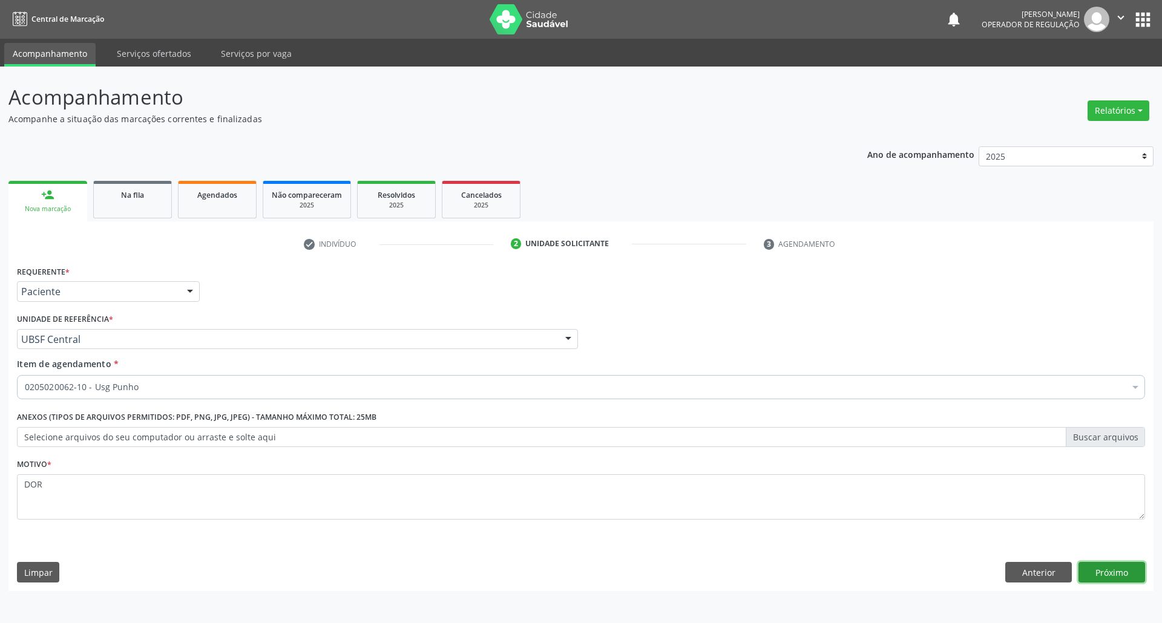
click button "Próximo" at bounding box center [1111, 572] width 67 height 21
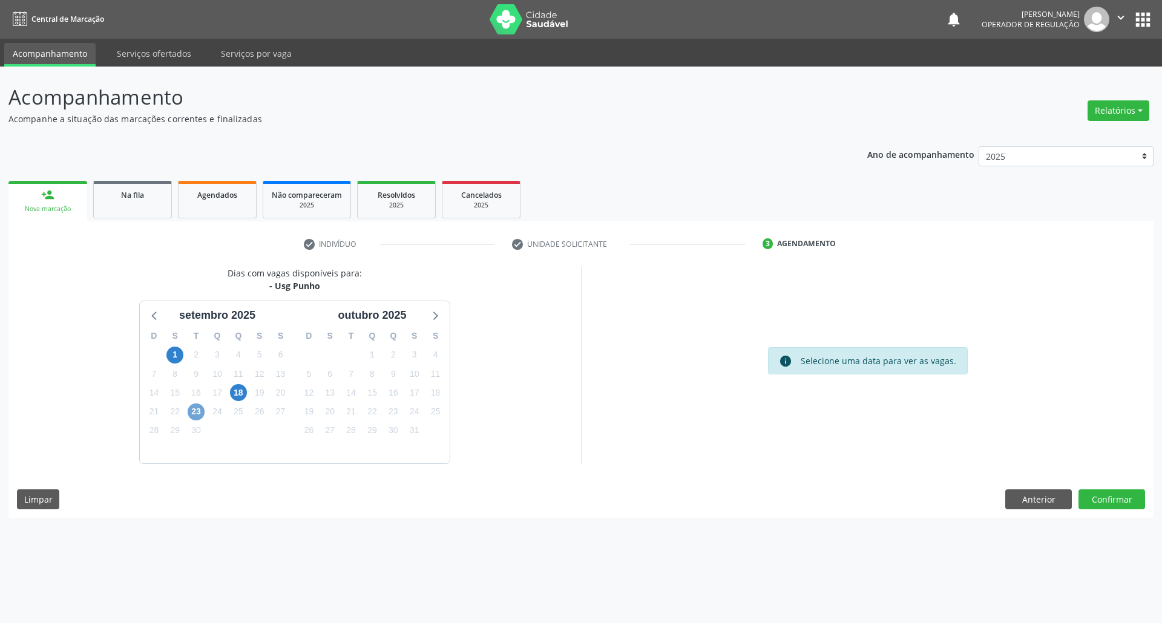
click at [196, 407] on span "23" at bounding box center [196, 412] width 17 height 17
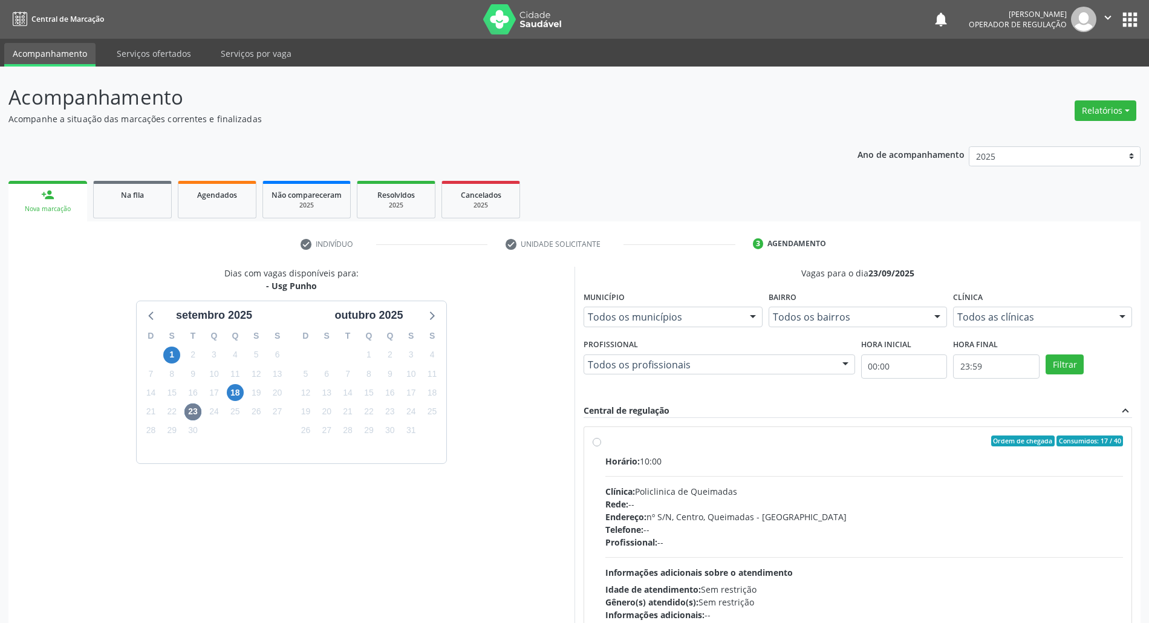
drag, startPoint x: 787, startPoint y: 485, endPoint x: 531, endPoint y: 423, distance: 263.2
click at [780, 485] on div "Clínica: Policlinica de Queimadas" at bounding box center [865, 491] width 518 height 13
click at [601, 446] on input "Ordem de chegada Consumidos: 17 / 40 Horário: 10:00 Clínica: Policlinica de Que…" at bounding box center [597, 441] width 8 height 11
radio input "true"
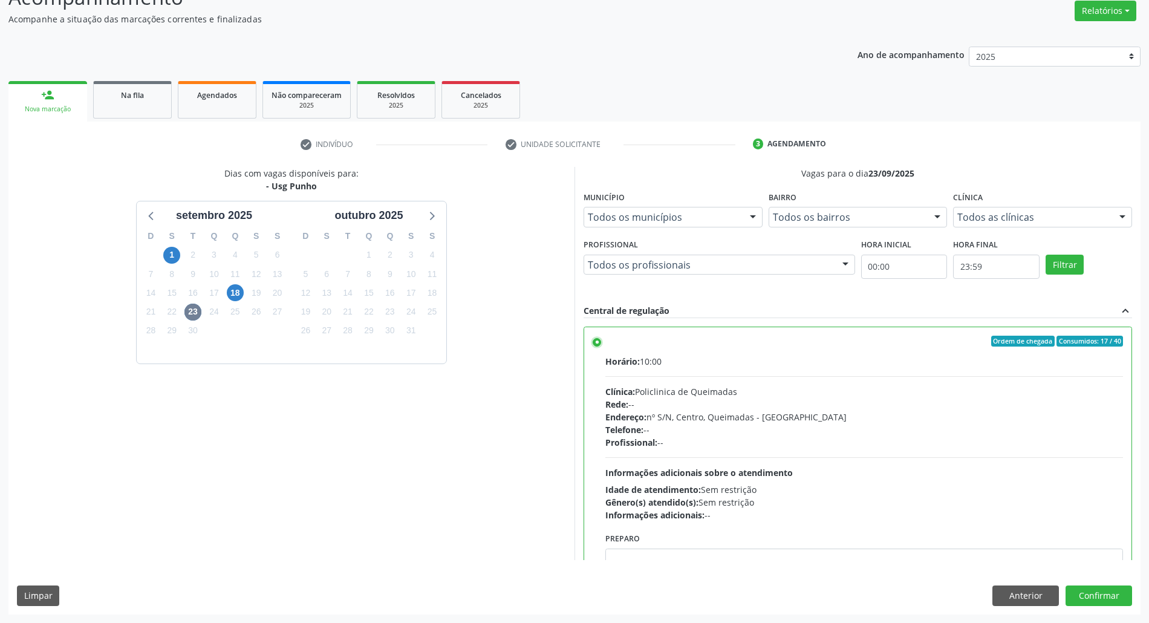
scroll to position [61, 0]
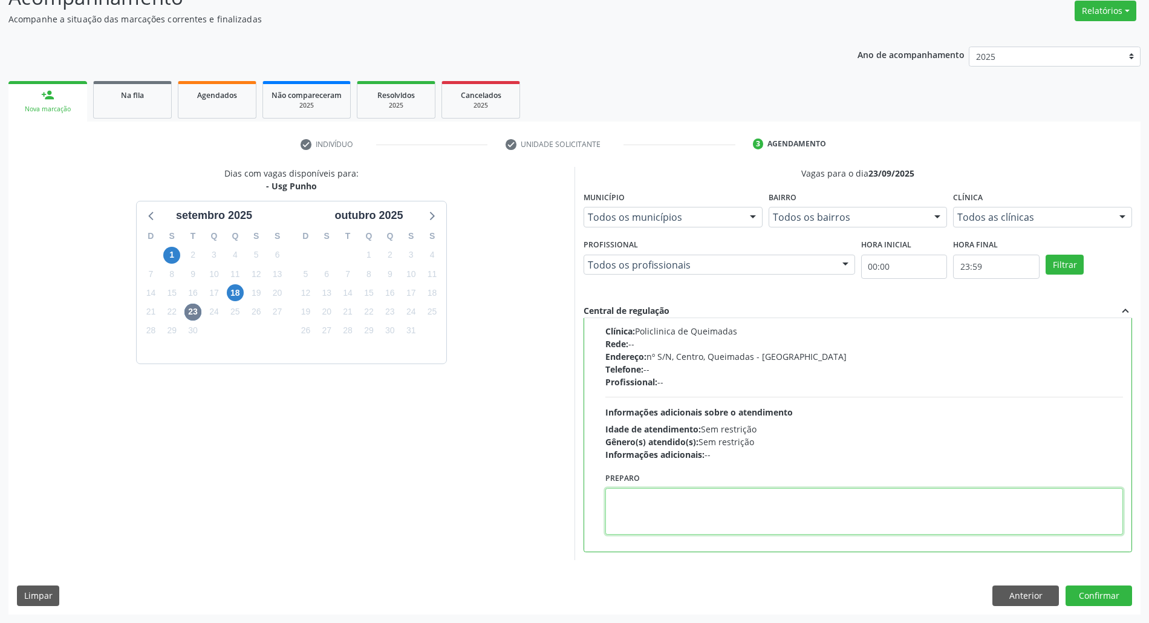
click at [1031, 514] on textarea at bounding box center [865, 511] width 518 height 47
type textarea "PULSO E"
click at [1102, 598] on button "Confirmar" at bounding box center [1099, 596] width 67 height 21
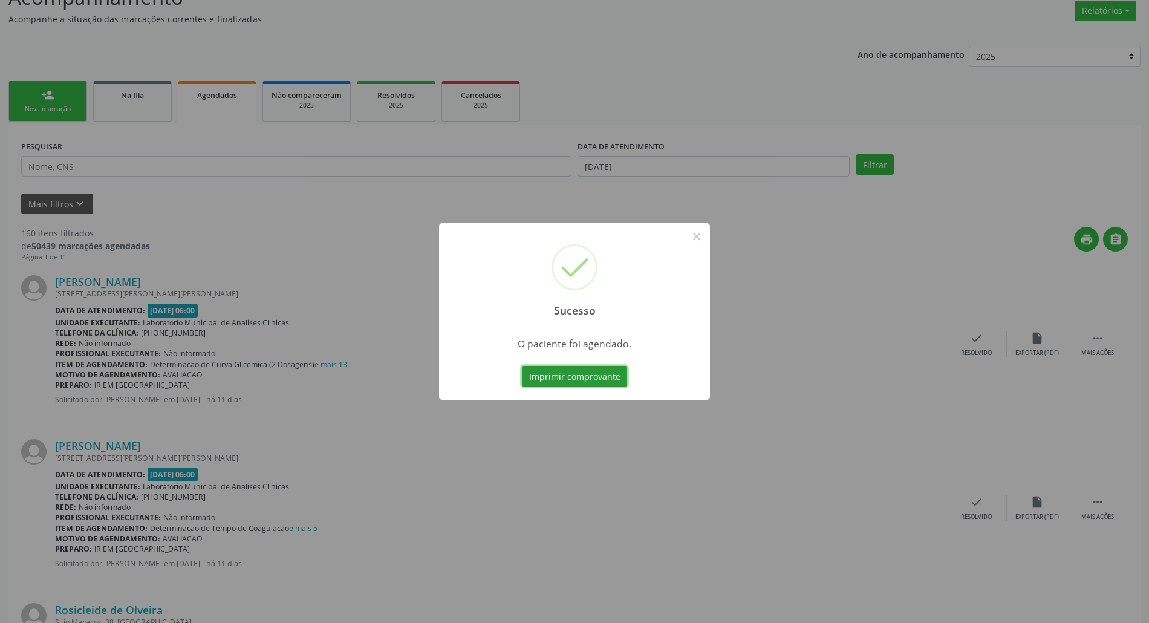
scroll to position [0, 0]
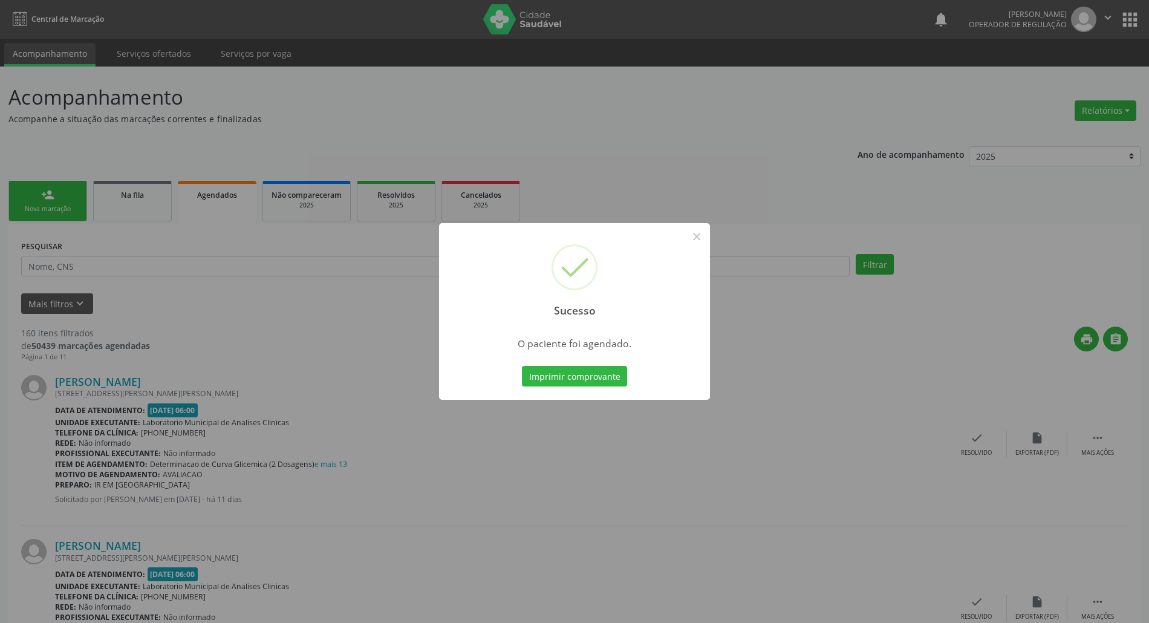
click at [584, 364] on div "Imprimir comprovante Cancel" at bounding box center [575, 376] width 111 height 25
click at [586, 376] on button "Imprimir comprovante" at bounding box center [574, 376] width 105 height 21
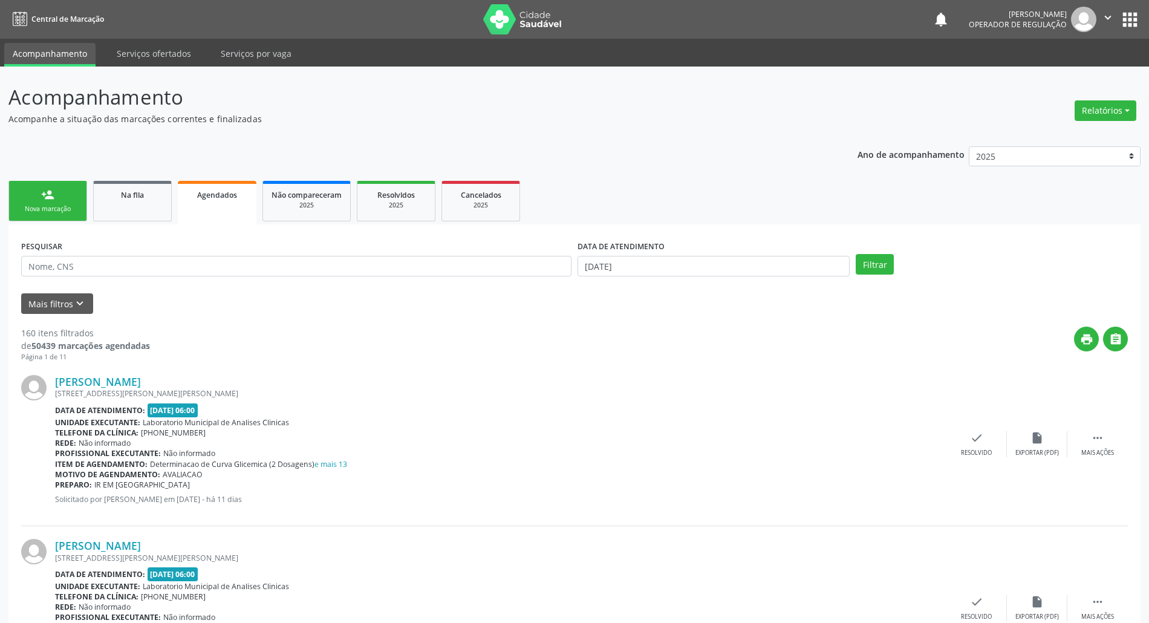
click at [1128, 27] on button "apps" at bounding box center [1130, 19] width 21 height 21
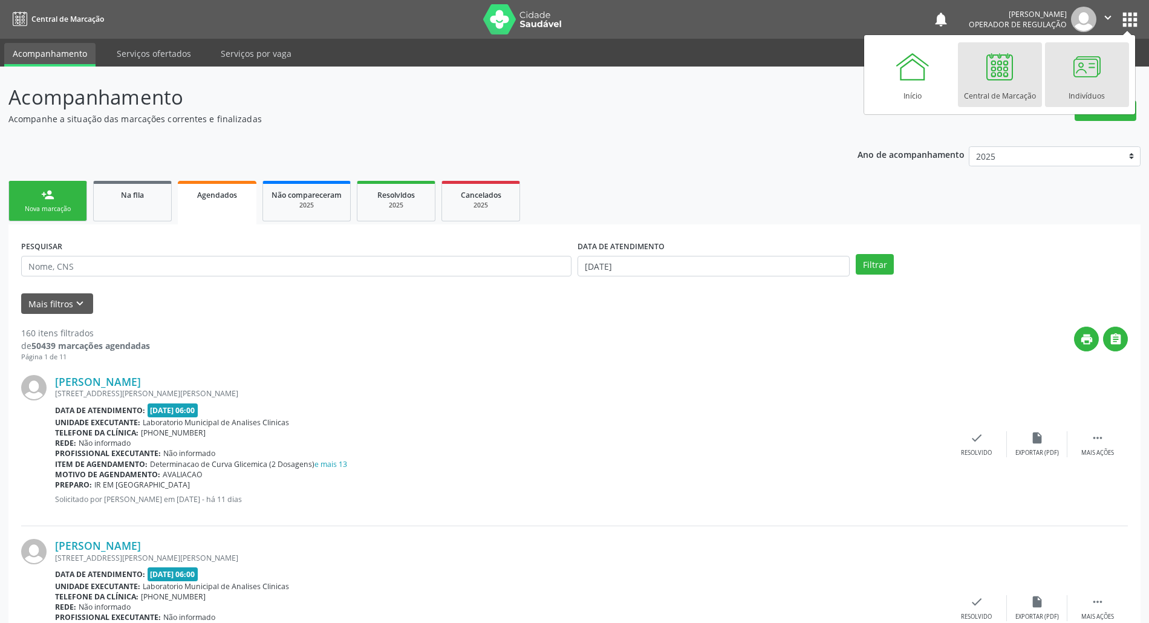
click at [1069, 88] on div "Indivíduos" at bounding box center [1087, 93] width 36 height 16
